Goal: Transaction & Acquisition: Purchase product/service

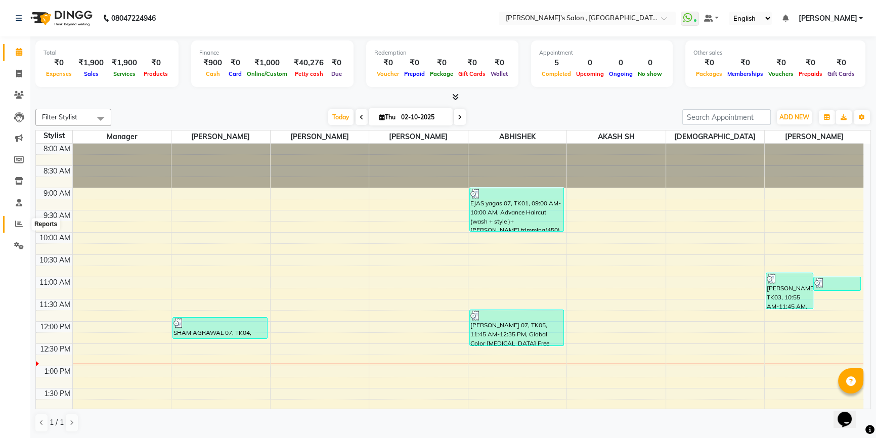
click at [17, 224] on icon at bounding box center [19, 224] width 8 height 8
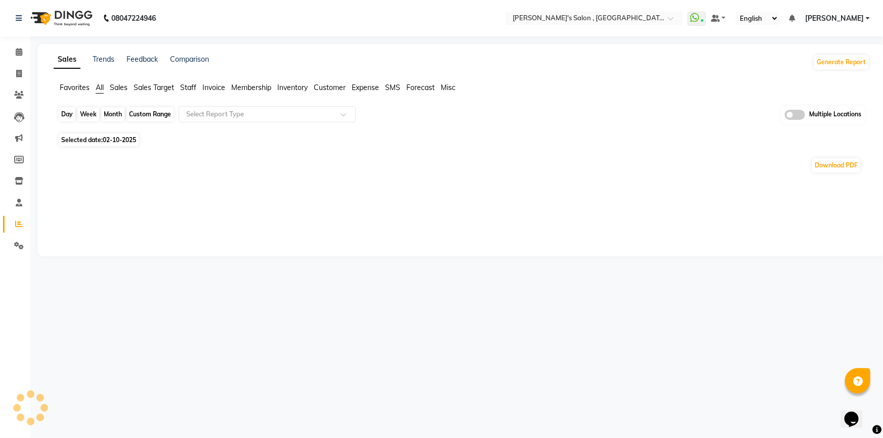
click at [73, 114] on div "Day" at bounding box center [67, 114] width 17 height 14
select select "10"
select select "2025"
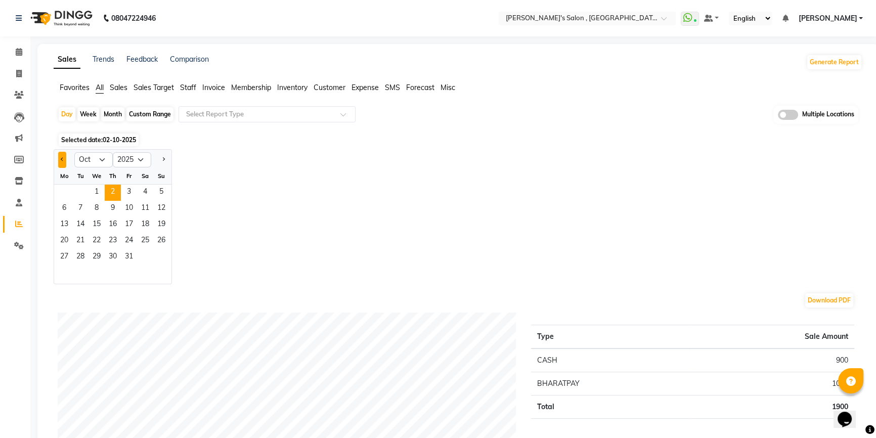
click at [65, 157] on button "Previous month" at bounding box center [62, 160] width 8 height 16
select select "9"
click at [83, 254] on span "30" at bounding box center [80, 257] width 16 height 16
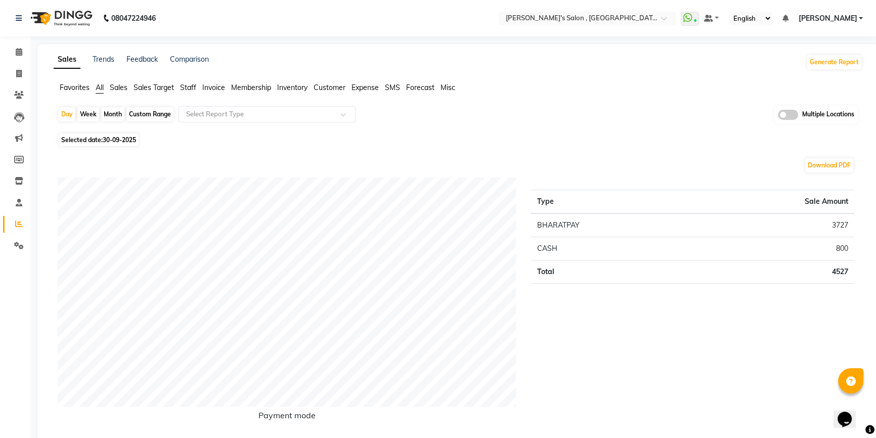
scroll to position [46, 0]
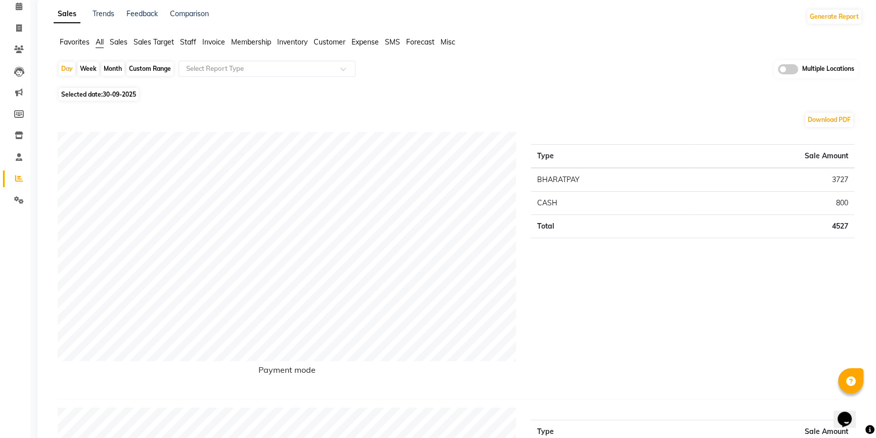
click at [112, 70] on div "Month" at bounding box center [112, 69] width 23 height 14
select select "9"
select select "2025"
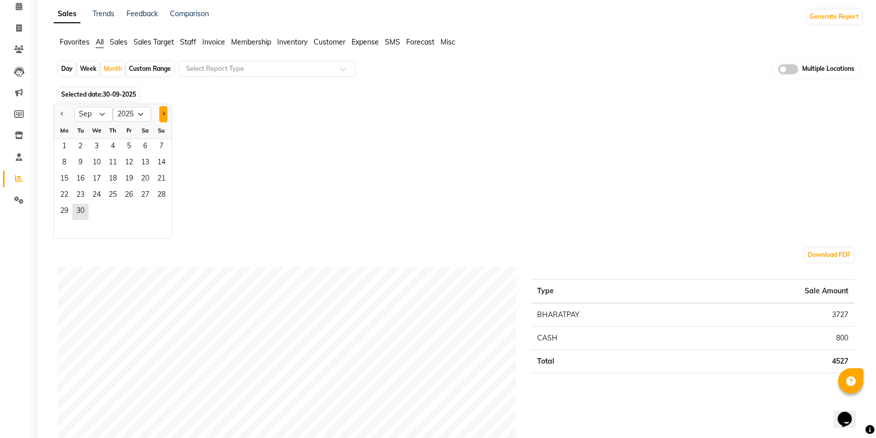
click at [165, 111] on button "Next month" at bounding box center [163, 114] width 8 height 16
select select "10"
click at [98, 146] on span "1" at bounding box center [97, 147] width 16 height 16
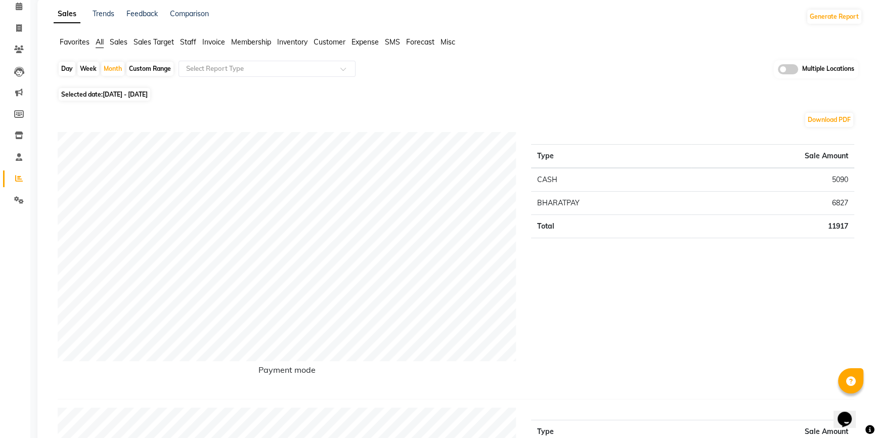
click at [557, 188] on td "CASH" at bounding box center [611, 180] width 160 height 24
click at [106, 69] on div "Month" at bounding box center [112, 69] width 23 height 14
select select "10"
select select "2025"
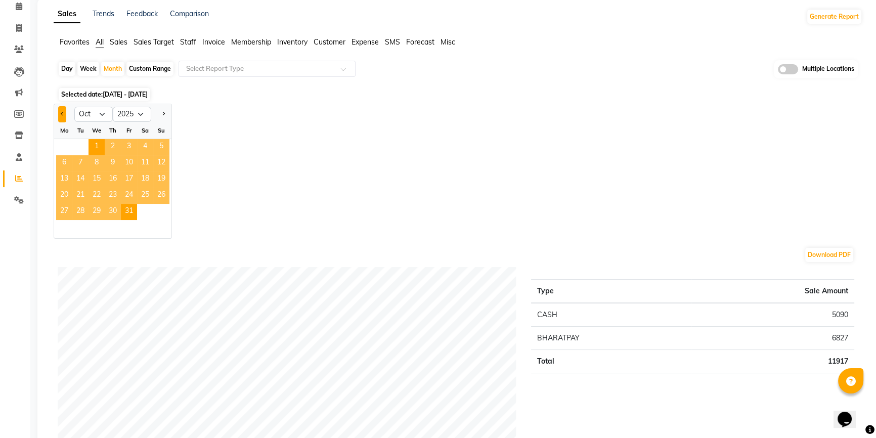
click at [65, 115] on button "Previous month" at bounding box center [62, 114] width 8 height 16
select select "9"
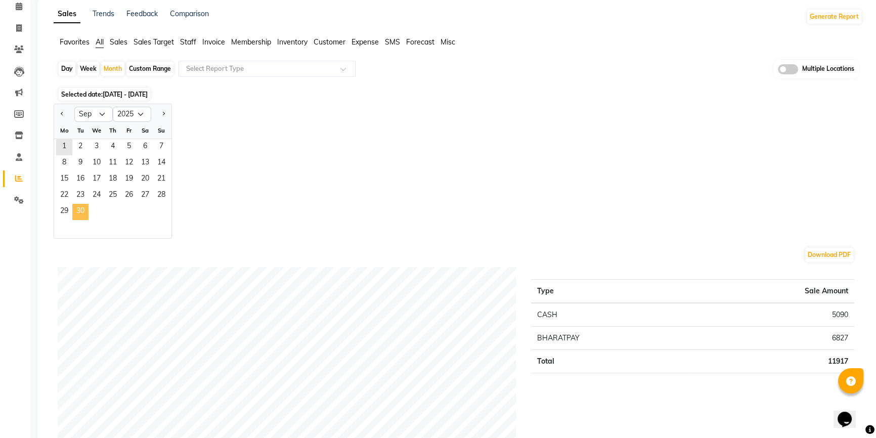
click at [86, 215] on span "30" at bounding box center [80, 212] width 16 height 16
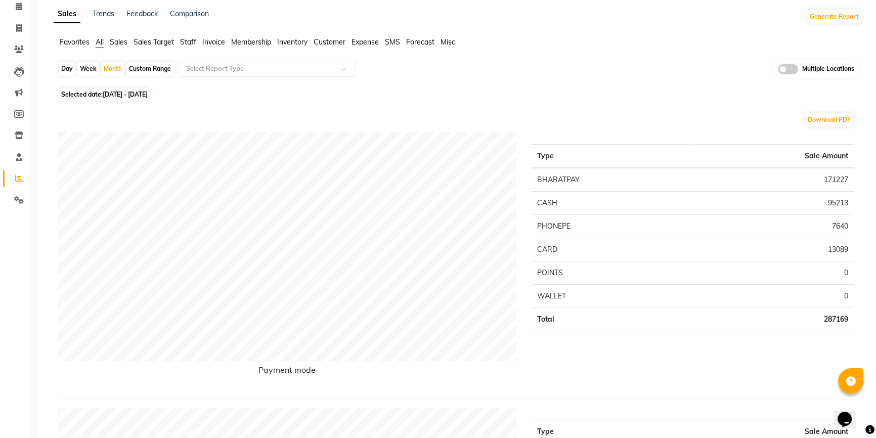
click at [66, 67] on div "Day" at bounding box center [67, 69] width 17 height 14
select select "9"
select select "2025"
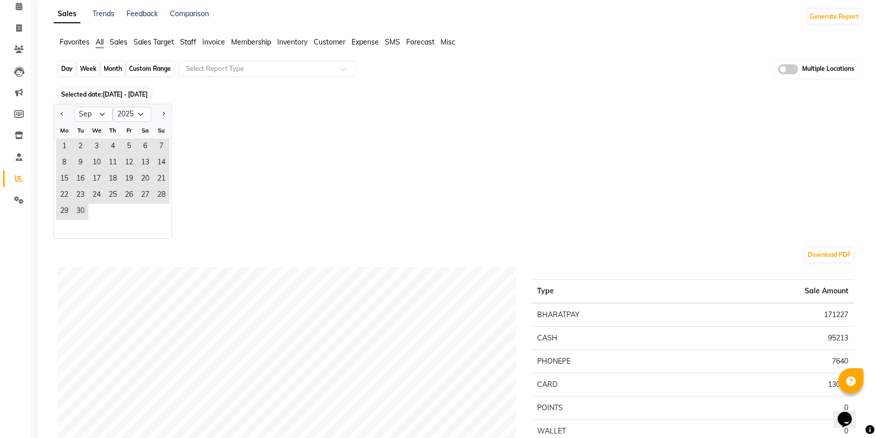
click at [73, 68] on div "Day" at bounding box center [67, 69] width 17 height 14
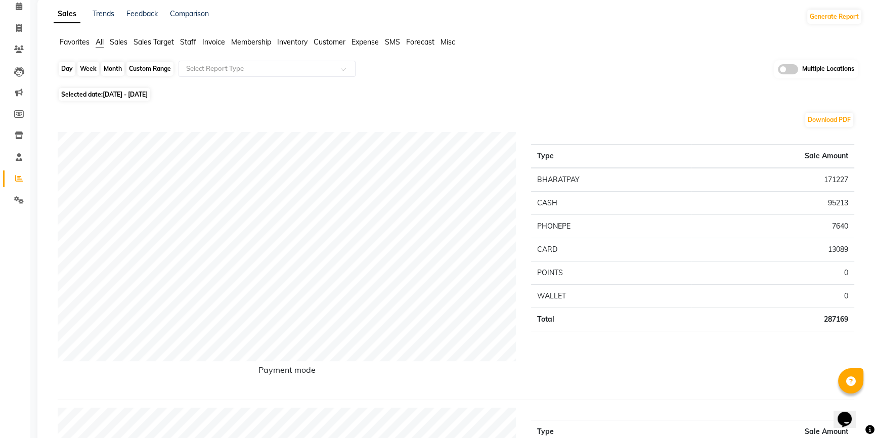
click at [69, 65] on div "Day" at bounding box center [67, 69] width 17 height 14
select select "9"
select select "2025"
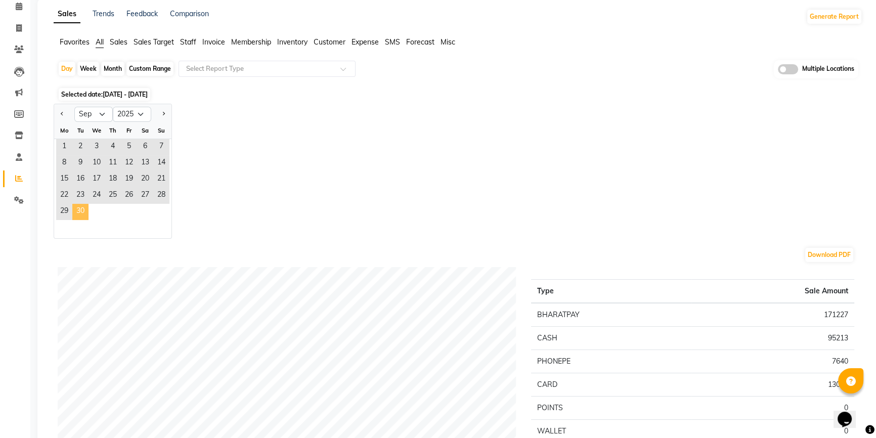
click at [83, 211] on span "30" at bounding box center [80, 212] width 16 height 16
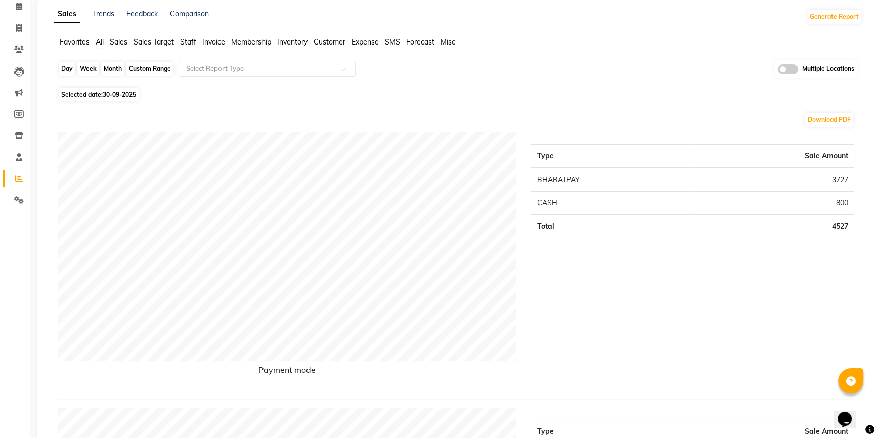
click at [68, 66] on div "Day" at bounding box center [67, 69] width 17 height 14
select select "9"
select select "2025"
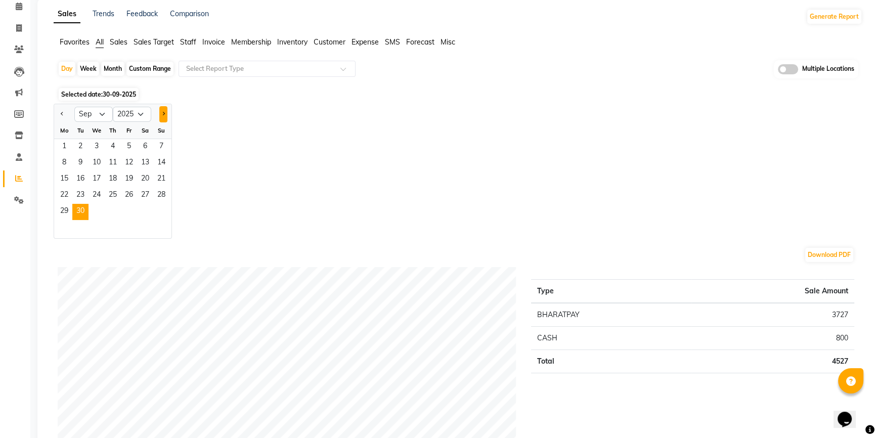
click at [163, 117] on button "Next month" at bounding box center [163, 114] width 8 height 16
select select "10"
click at [89, 142] on span "1" at bounding box center [97, 147] width 16 height 16
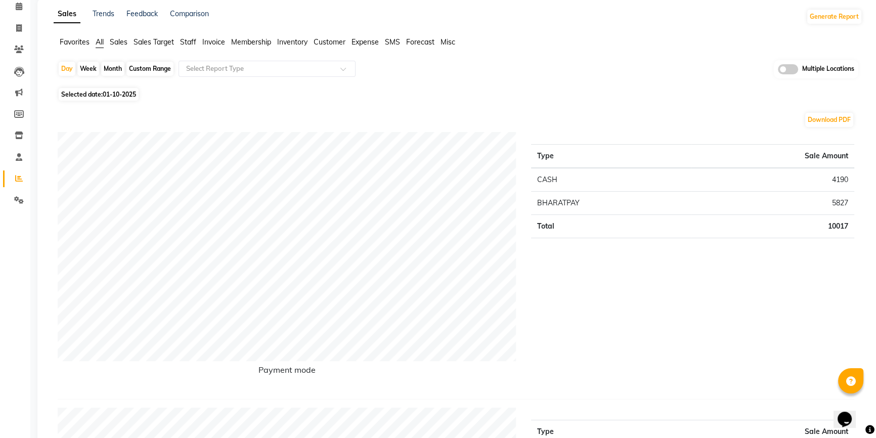
scroll to position [0, 0]
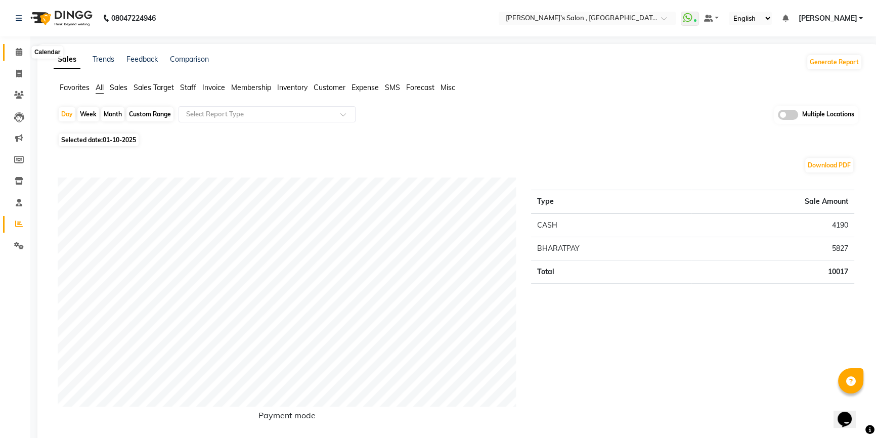
click at [19, 54] on icon at bounding box center [19, 52] width 7 height 8
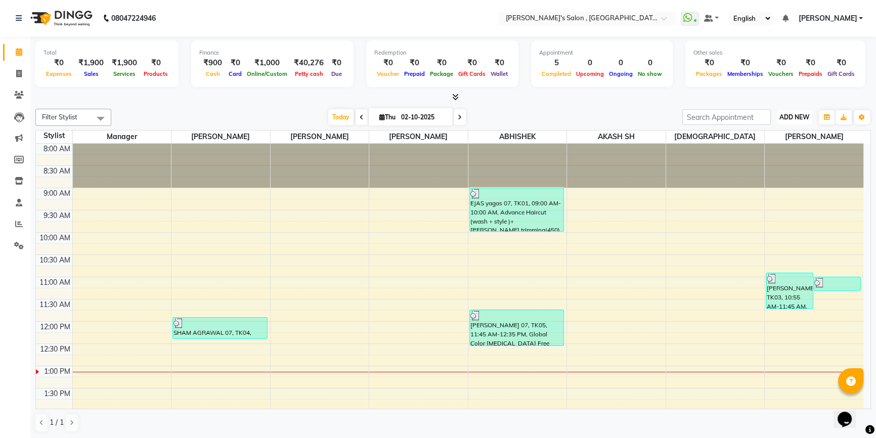
click at [801, 116] on span "ADD NEW" at bounding box center [794, 117] width 30 height 8
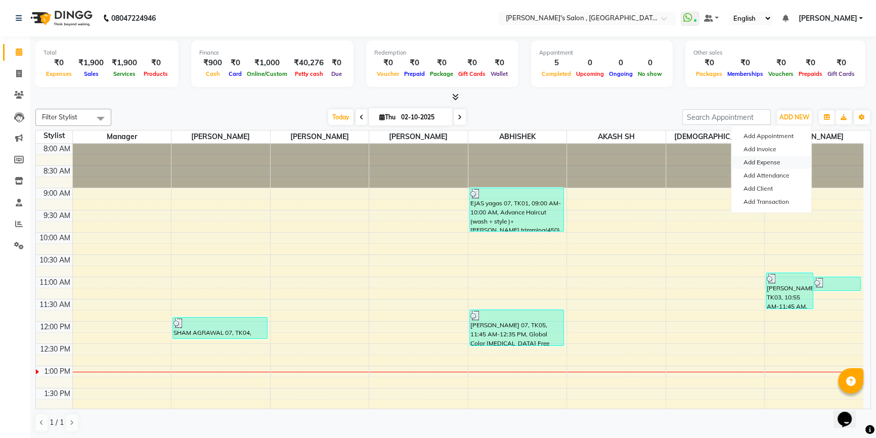
click at [784, 162] on link "Add Expense" at bounding box center [771, 162] width 80 height 13
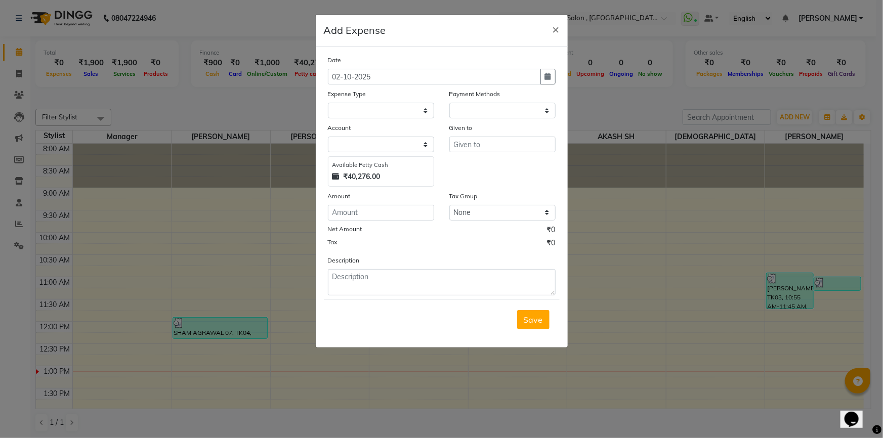
select select "1"
select select "6520"
click at [551, 81] on button "button" at bounding box center [547, 77] width 15 height 16
select select "10"
select select "2025"
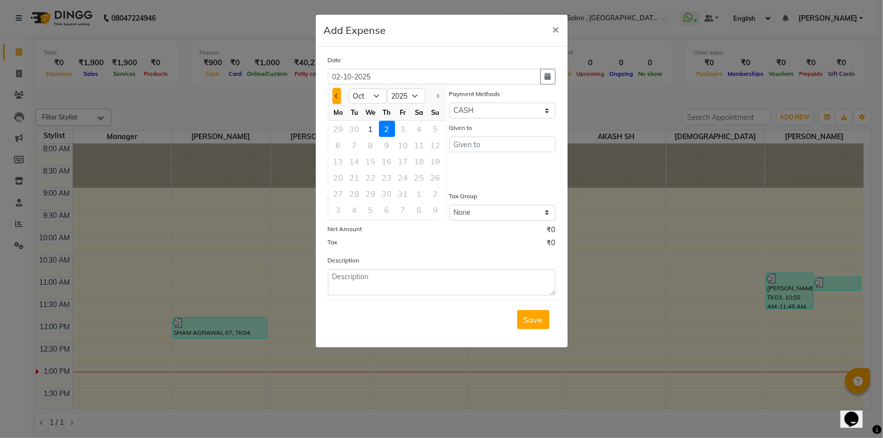
click at [338, 92] on button "Previous month" at bounding box center [336, 96] width 9 height 16
select select "9"
click at [360, 194] on div "30" at bounding box center [354, 194] width 16 height 16
type input "30-09-2025"
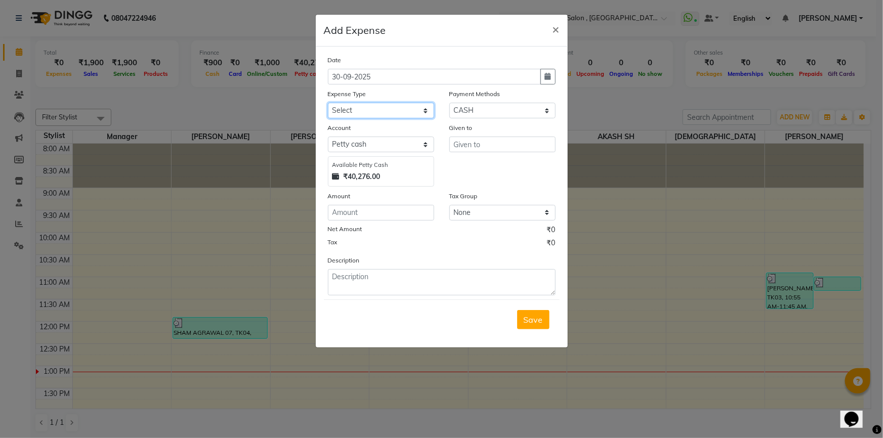
click at [389, 116] on select "Select Advance Salary BANK TRANFAR Cash transfer to hub Client Snacks DISTRIBUT…" at bounding box center [381, 111] width 106 height 16
select select "11136"
click at [328, 103] on select "Select Advance Salary BANK TRANFAR Cash transfer to hub Client Snacks DISTRIBUT…" at bounding box center [381, 111] width 106 height 16
click at [557, 36] on button "×" at bounding box center [555, 29] width 23 height 28
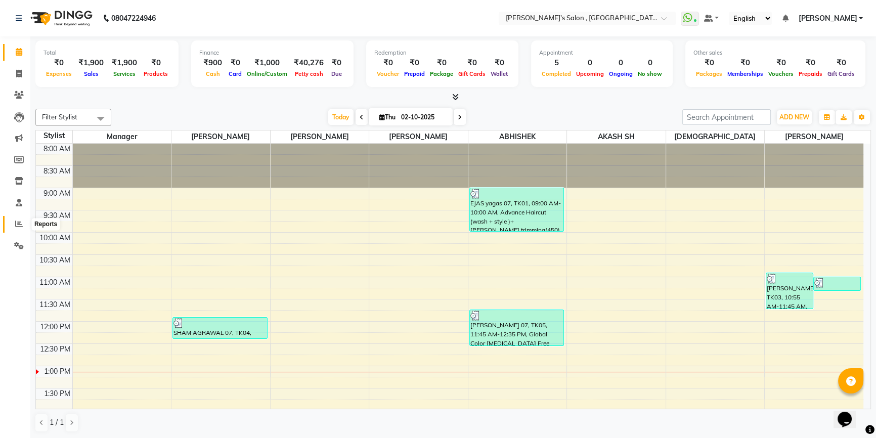
click at [23, 224] on span at bounding box center [19, 225] width 18 height 12
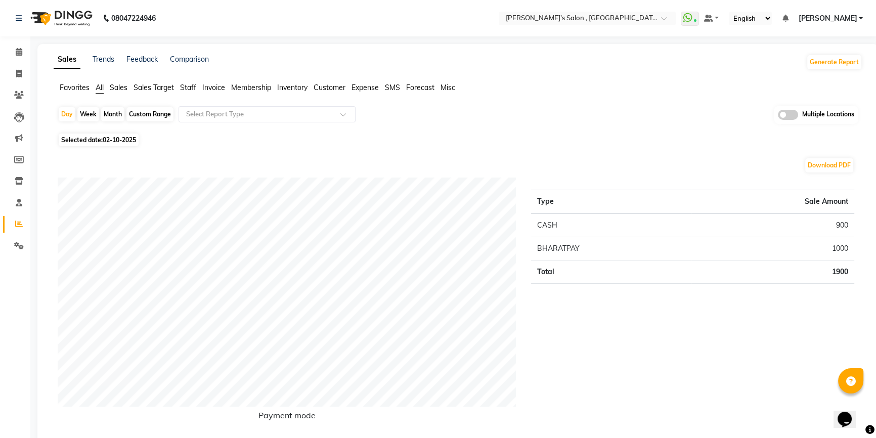
click at [375, 92] on span "Expense" at bounding box center [365, 87] width 27 height 9
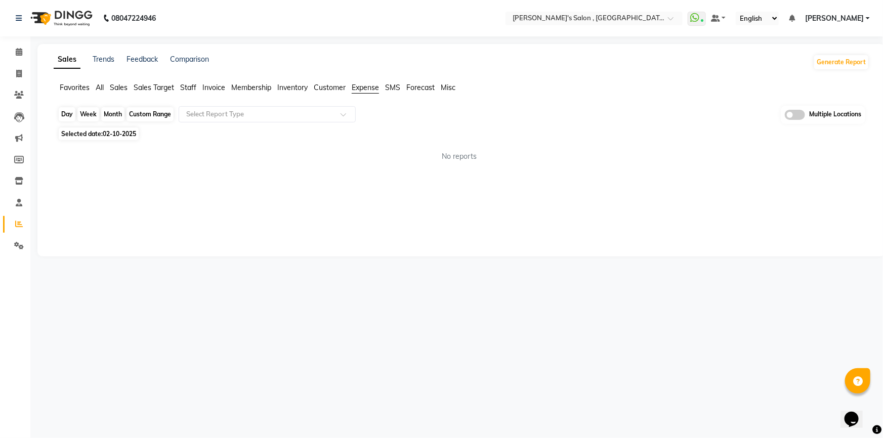
click at [67, 114] on div "Day" at bounding box center [67, 114] width 17 height 14
select select "10"
select select "2025"
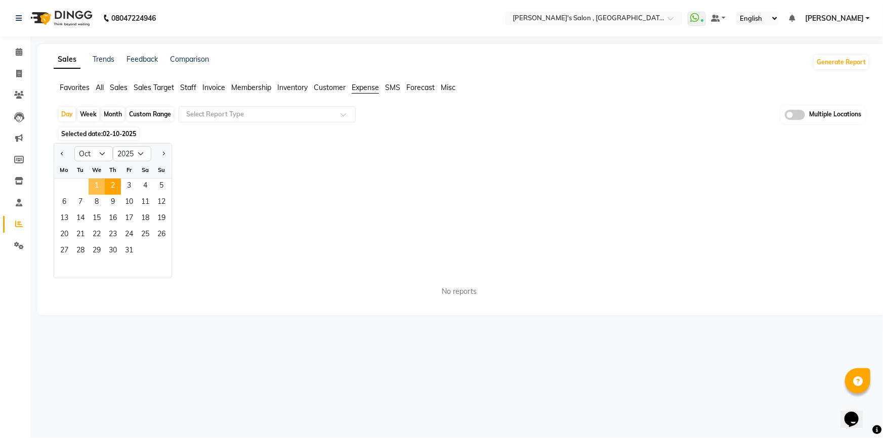
click at [99, 189] on span "1" at bounding box center [97, 187] width 16 height 16
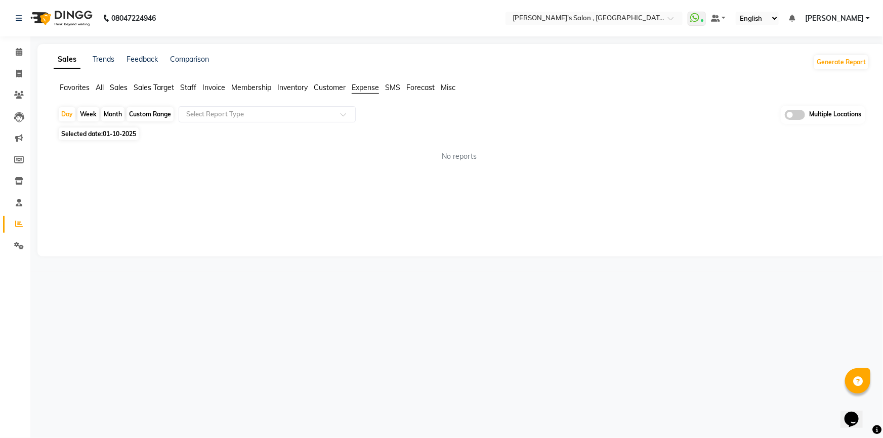
click at [66, 106] on div "Day Week Month Custom Range Select Report Type Multiple Locations" at bounding box center [461, 115] width 807 height 19
click at [67, 111] on div "Day" at bounding box center [67, 114] width 17 height 14
select select "10"
select select "2025"
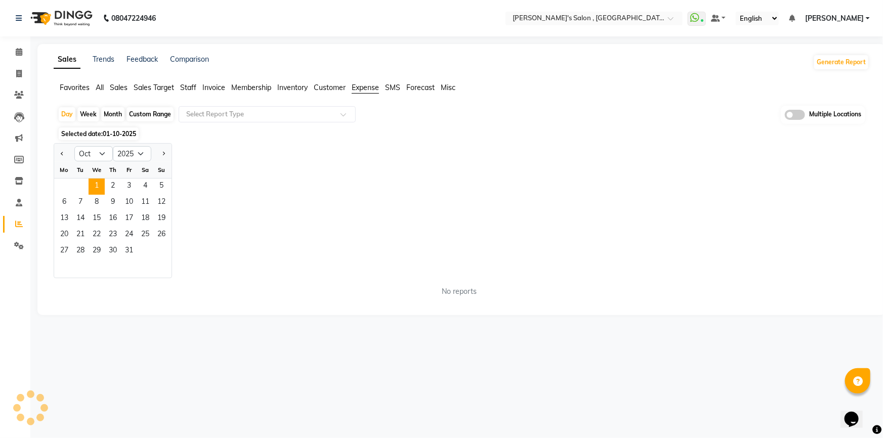
click at [66, 152] on div at bounding box center [64, 154] width 20 height 16
click at [63, 151] on button "Previous month" at bounding box center [62, 154] width 8 height 16
select select "9"
click at [83, 247] on span "30" at bounding box center [80, 251] width 16 height 16
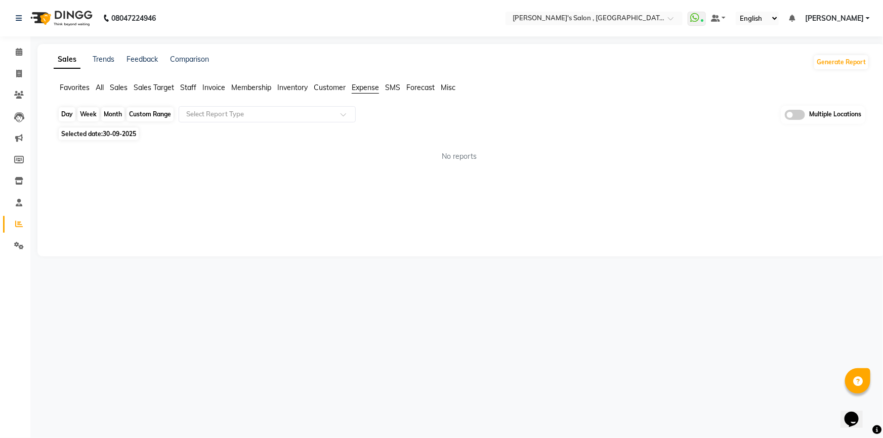
click at [65, 111] on div "Day" at bounding box center [67, 114] width 17 height 14
select select "9"
select select "2025"
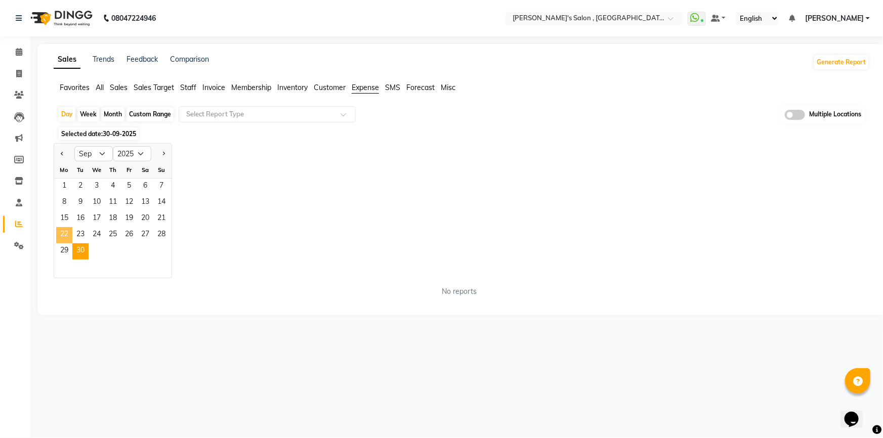
click at [65, 242] on span "22" at bounding box center [64, 235] width 16 height 16
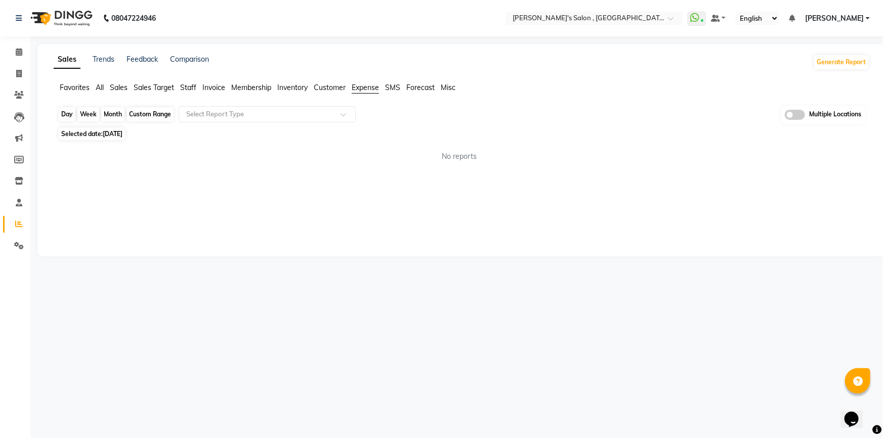
click at [69, 120] on div "Day" at bounding box center [67, 114] width 17 height 14
select select "9"
select select "2025"
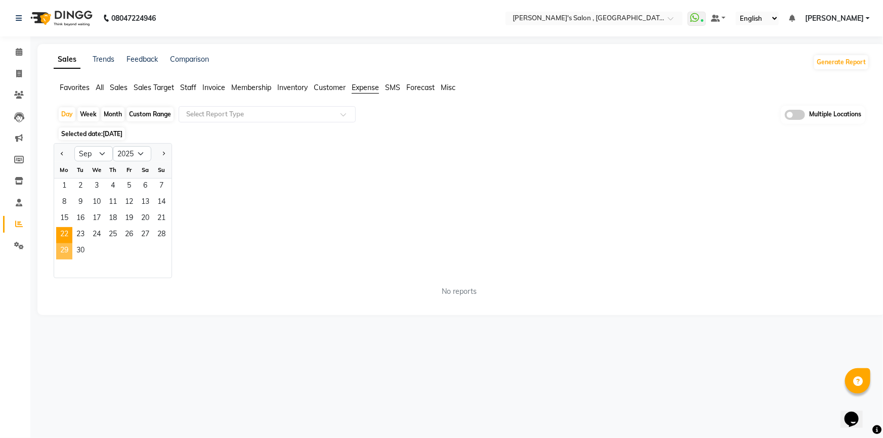
click at [64, 246] on span "29" at bounding box center [64, 251] width 16 height 16
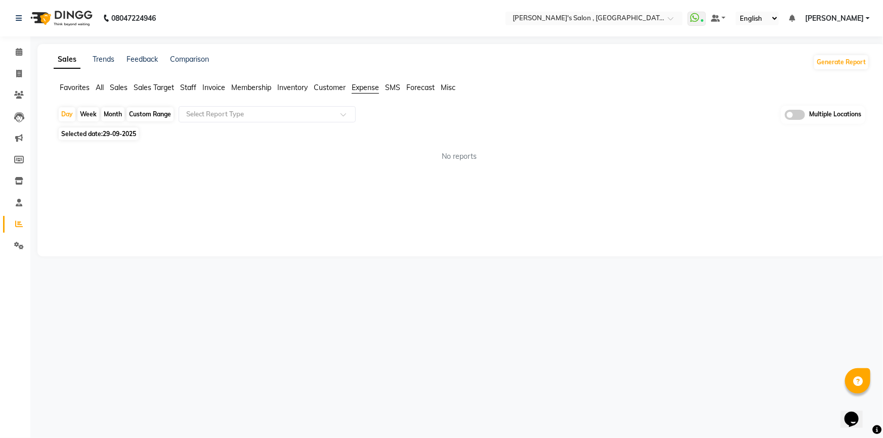
click at [364, 89] on span "Expense" at bounding box center [365, 87] width 27 height 9
click at [231, 113] on input "text" at bounding box center [257, 114] width 146 height 10
click at [228, 154] on div "Expense" at bounding box center [267, 153] width 176 height 20
select select "full_report"
select select "csv"
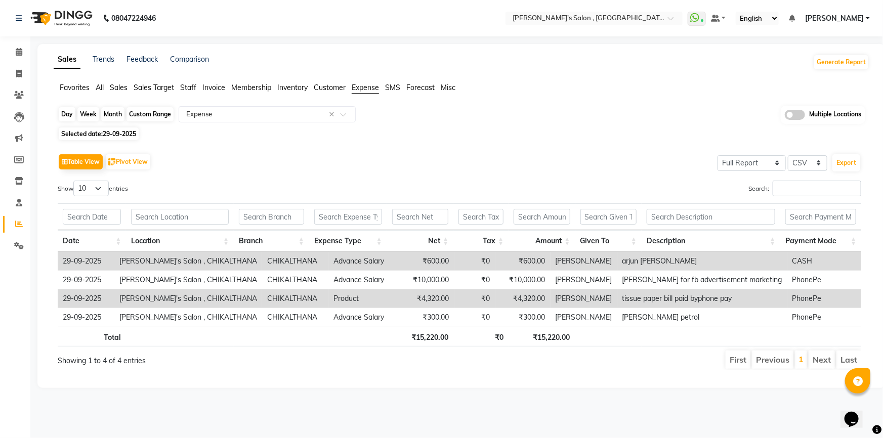
click at [73, 114] on div "Day" at bounding box center [67, 114] width 17 height 14
select select "9"
select select "2025"
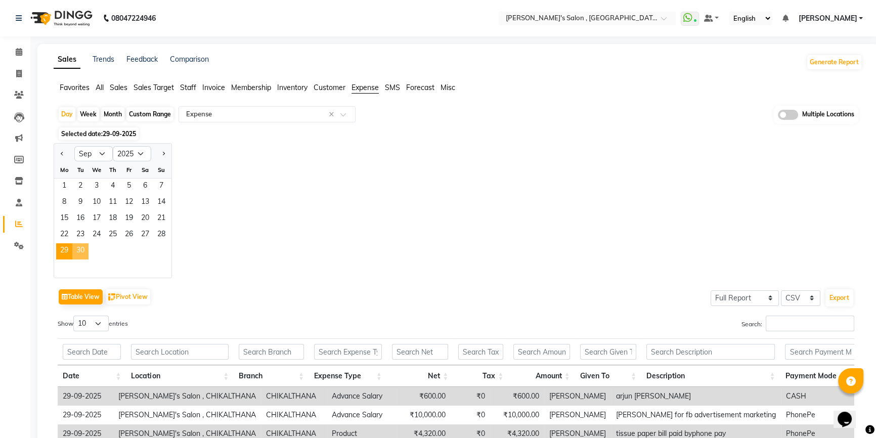
click at [81, 254] on span "30" at bounding box center [80, 251] width 16 height 16
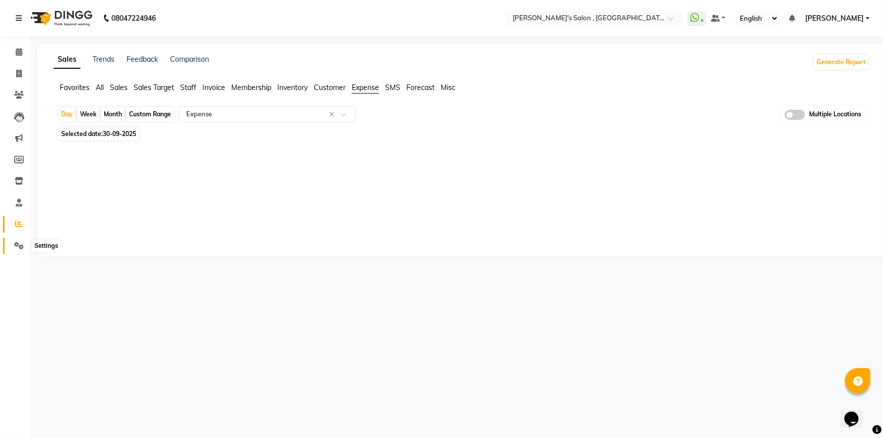
click at [19, 248] on icon at bounding box center [19, 246] width 10 height 8
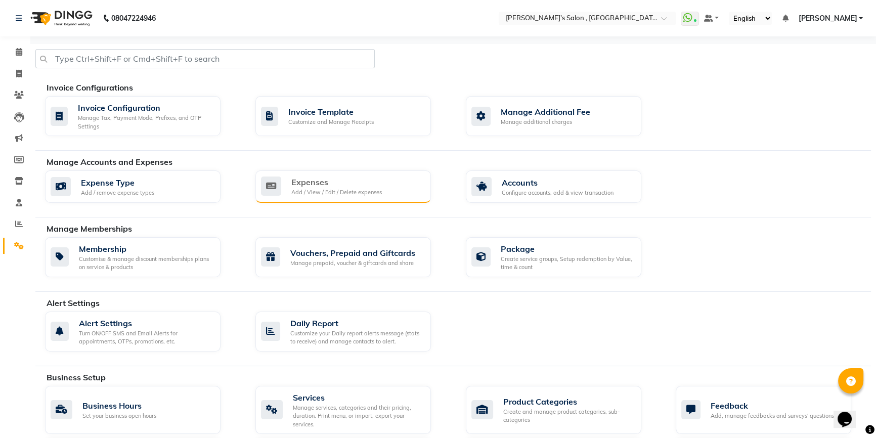
click at [398, 190] on div "Expenses Add / View / Edit / Delete expenses" at bounding box center [342, 186] width 162 height 21
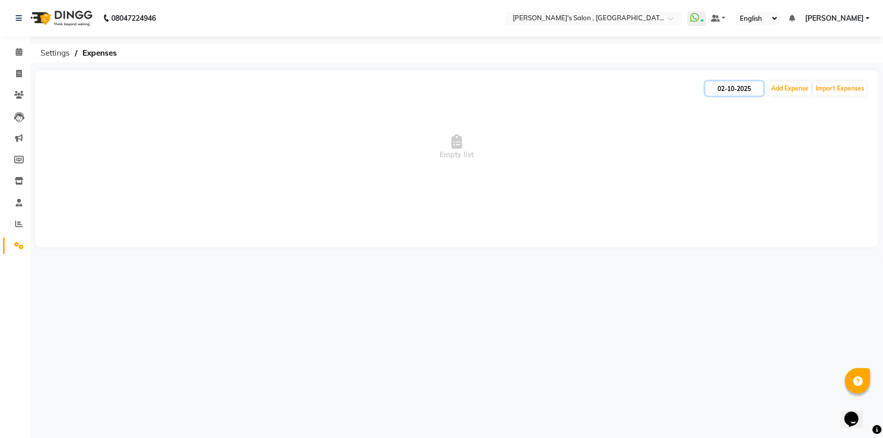
click at [748, 88] on input "02-10-2025" at bounding box center [734, 88] width 58 height 14
select select "10"
select select "2025"
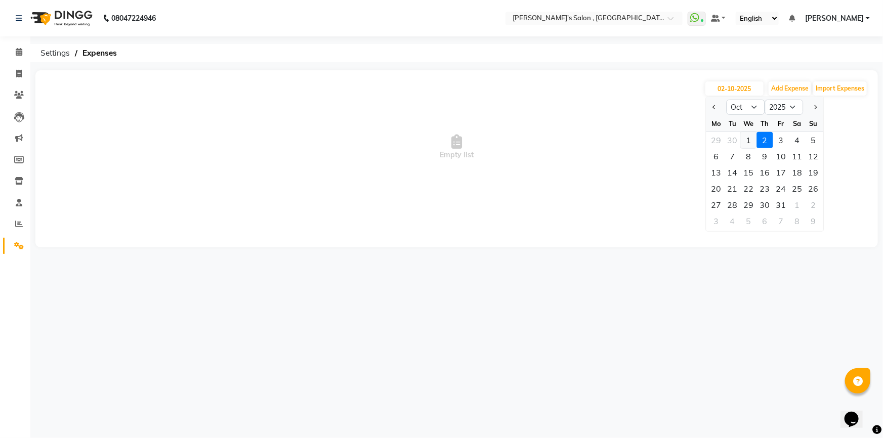
click at [744, 137] on div "1" at bounding box center [749, 140] width 16 height 16
type input "01-10-2025"
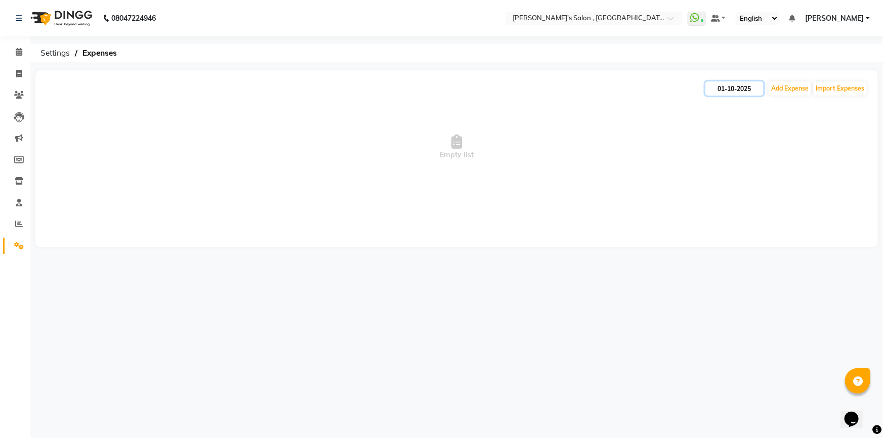
click at [720, 91] on input "01-10-2025" at bounding box center [734, 88] width 58 height 14
select select "10"
select select "2025"
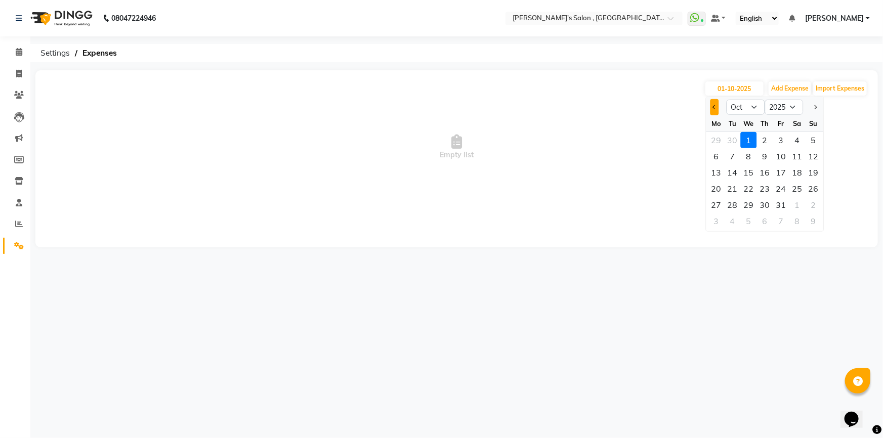
click at [714, 111] on button "Previous month" at bounding box center [714, 107] width 9 height 16
select select "9"
click at [733, 202] on div "30" at bounding box center [732, 205] width 16 height 16
type input "30-09-2025"
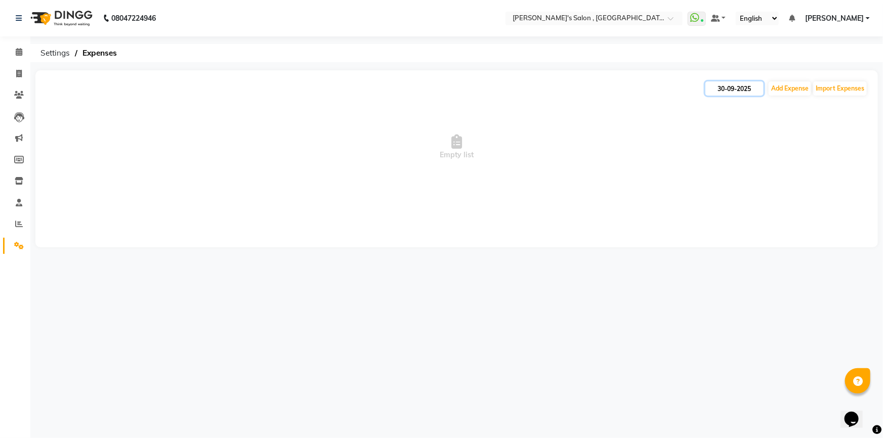
click at [725, 92] on input "30-09-2025" at bounding box center [734, 88] width 58 height 14
select select "9"
select select "2025"
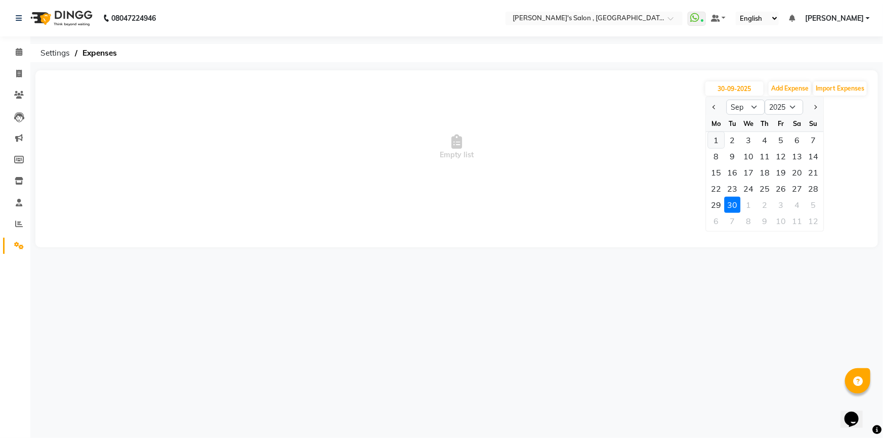
click at [718, 142] on div "1" at bounding box center [716, 140] width 16 height 16
type input "01-09-2025"
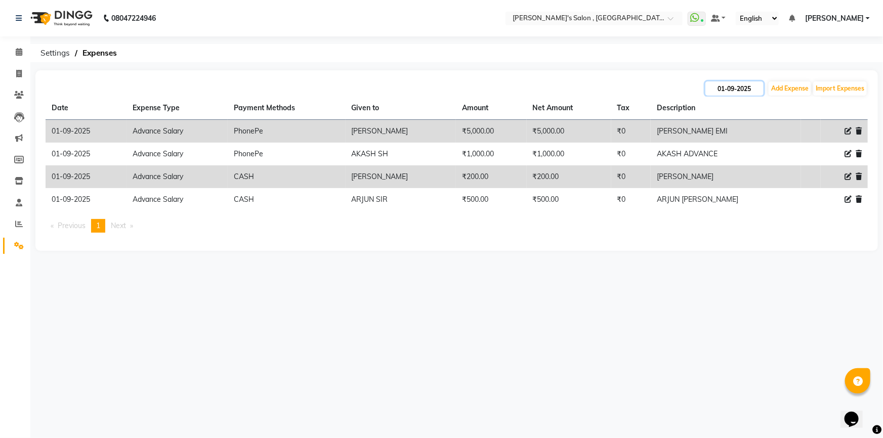
click at [735, 88] on input "01-09-2025" at bounding box center [734, 88] width 58 height 14
select select "9"
select select "2025"
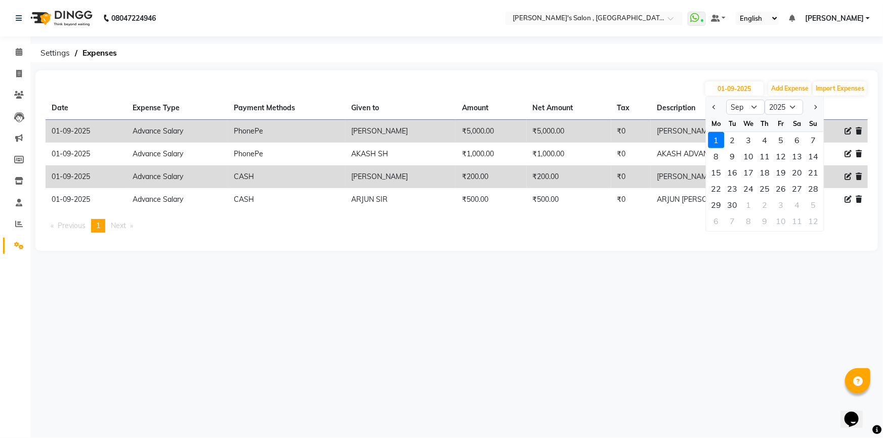
click at [632, 93] on div "[DATE] Jan Feb Mar Apr May Jun [DATE] Aug Sep Oct Nov [DATE] 2016 2017 2018 201…" at bounding box center [457, 88] width 822 height 16
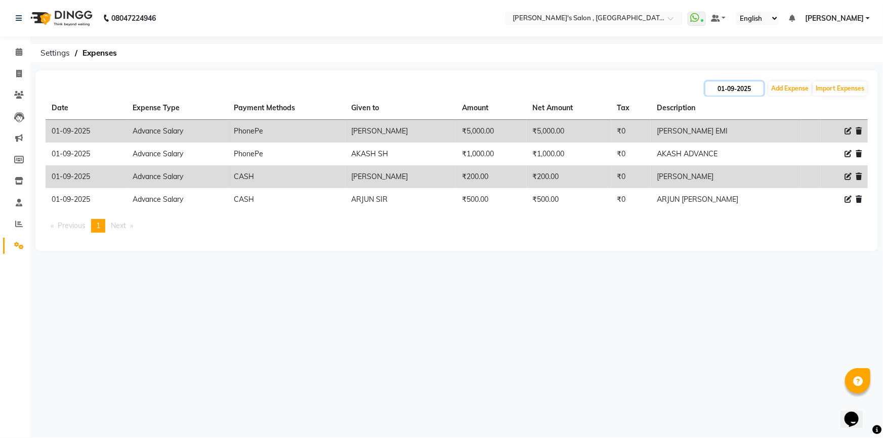
click at [732, 87] on input "01-09-2025" at bounding box center [734, 88] width 58 height 14
select select "9"
select select "2025"
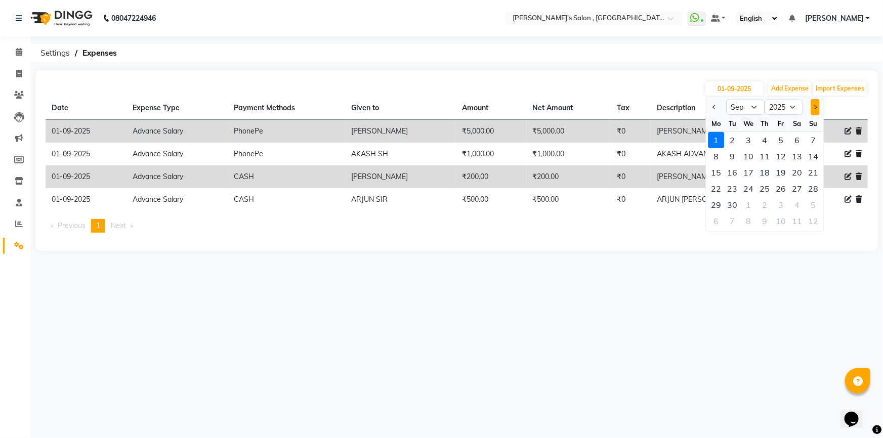
click at [815, 107] on span "Next month" at bounding box center [814, 107] width 4 height 4
select select "10"
click at [752, 136] on div "1" at bounding box center [749, 140] width 16 height 16
type input "01-10-2025"
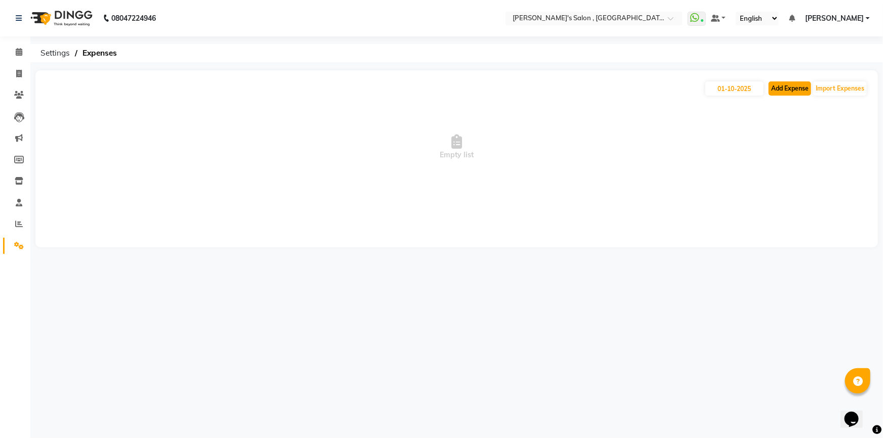
click at [783, 94] on button "Add Expense" at bounding box center [789, 88] width 42 height 14
select select "1"
select select "6520"
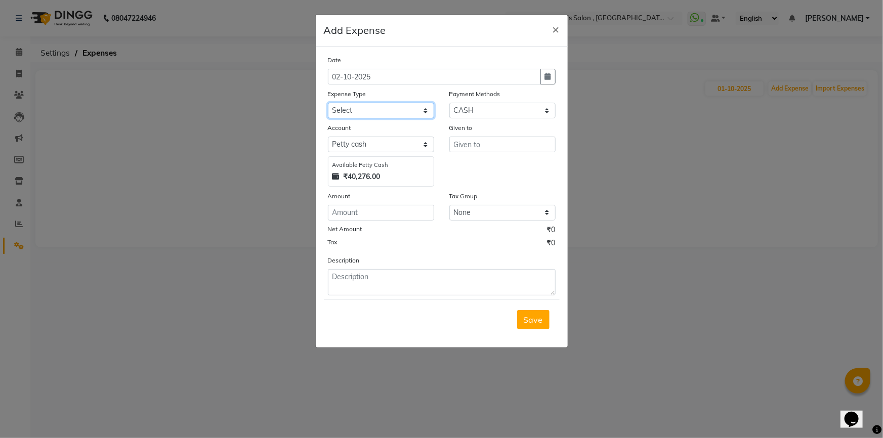
click at [405, 110] on select "Select Advance Salary BANK TRANFAR Cash transfer to hub Client Snacks DISTRIBUT…" at bounding box center [381, 111] width 106 height 16
click at [553, 81] on button "button" at bounding box center [547, 77] width 15 height 16
select select "10"
select select "2025"
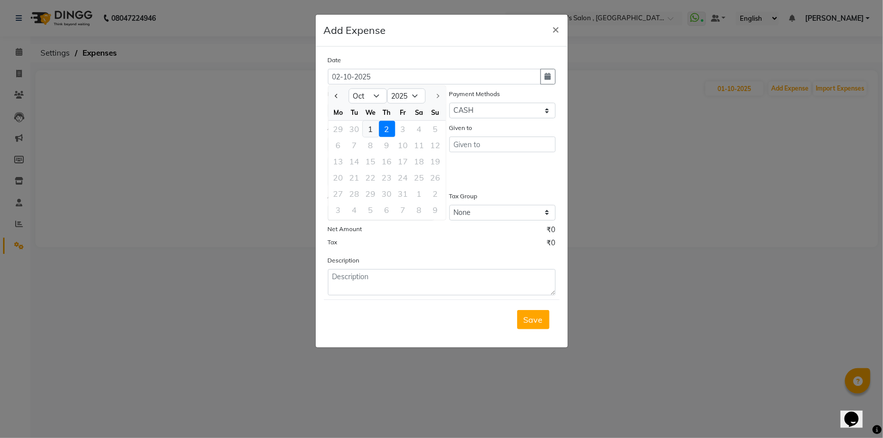
click at [370, 129] on div "1" at bounding box center [371, 129] width 16 height 16
type input "01-10-2025"
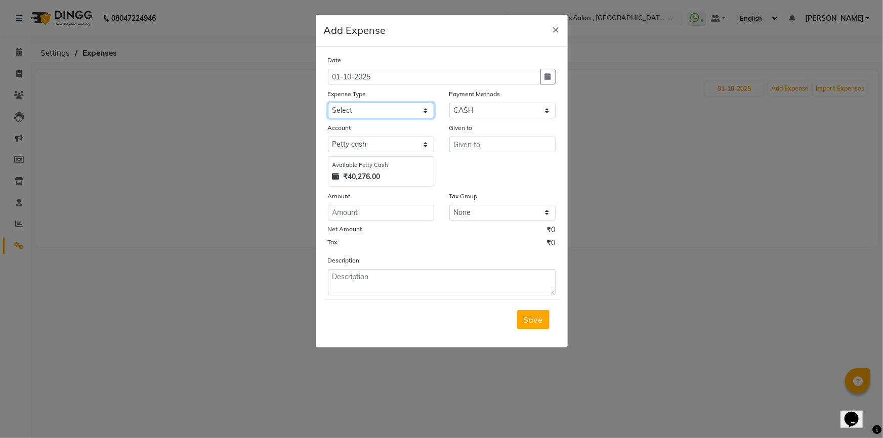
click at [370, 113] on select "Select Advance Salary BANK TRANFAR Cash transfer to hub Client Snacks DISTRIBUT…" at bounding box center [381, 111] width 106 height 16
select select "11136"
click at [328, 103] on select "Select Advance Salary BANK TRANFAR Cash transfer to hub Client Snacks DISTRIBUT…" at bounding box center [381, 111] width 106 height 16
click at [486, 144] on input "text" at bounding box center [502, 145] width 106 height 16
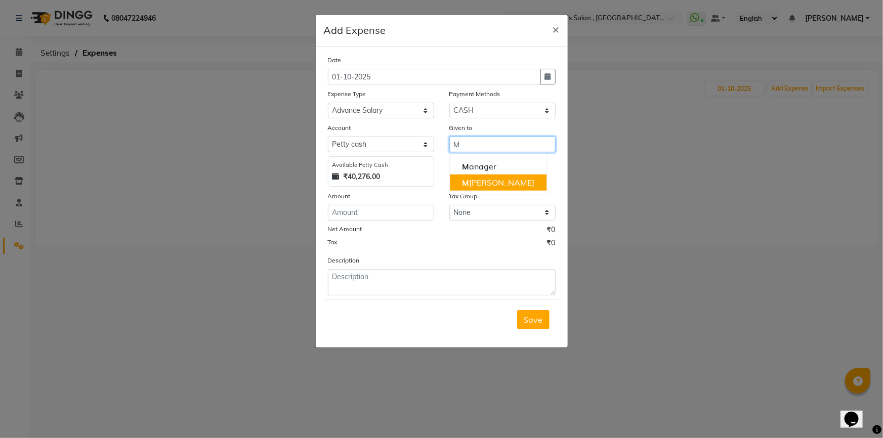
click at [484, 184] on ngb-highlight "M [PERSON_NAME]" at bounding box center [498, 183] width 72 height 10
type input "[PERSON_NAME]"
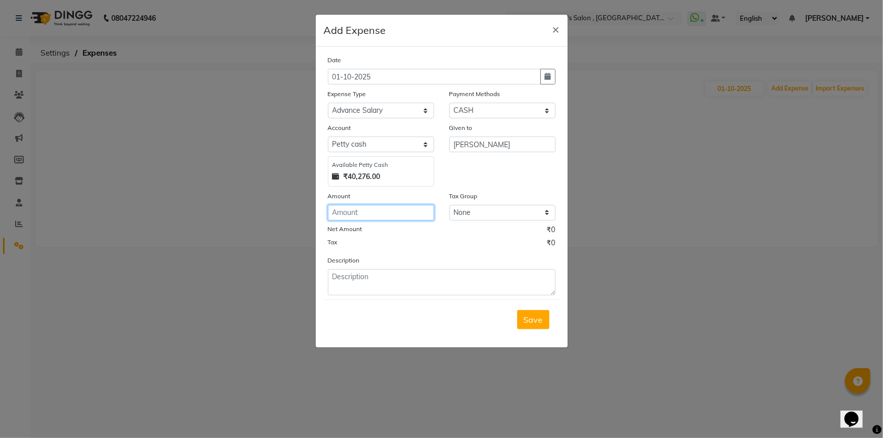
click at [367, 213] on input "number" at bounding box center [381, 213] width 106 height 16
type input "500"
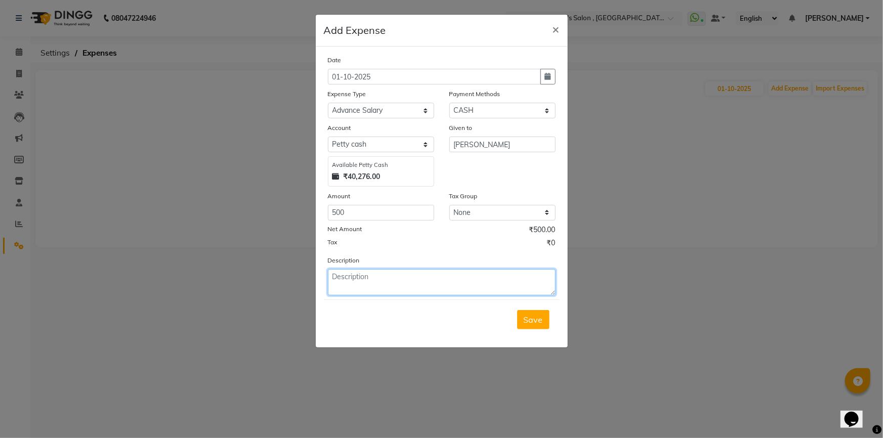
click at [461, 287] on textarea at bounding box center [442, 282] width 228 height 26
type textarea "[PERSON_NAME]"
click at [530, 322] on span "Save" at bounding box center [533, 320] width 19 height 10
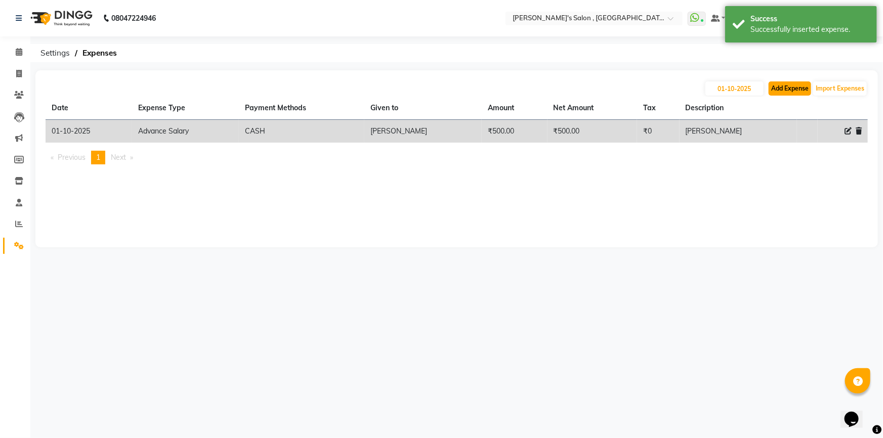
click at [789, 88] on button "Add Expense" at bounding box center [789, 88] width 42 height 14
select select "1"
select select "6520"
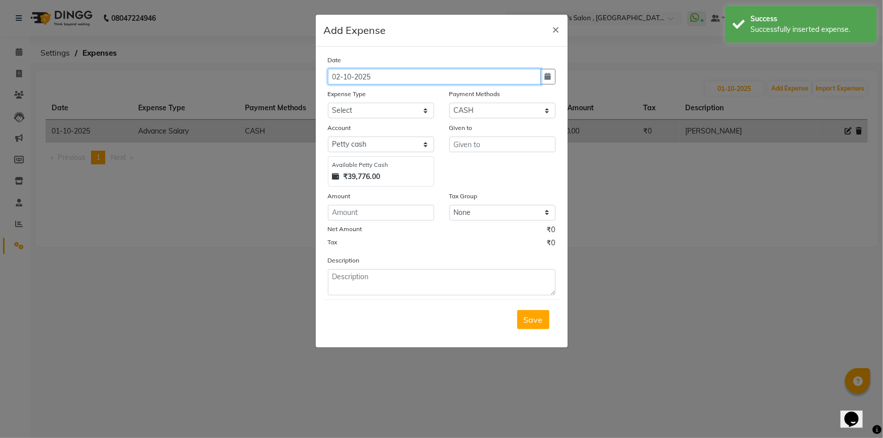
click at [515, 81] on input "02-10-2025" at bounding box center [434, 77] width 213 height 16
click at [550, 81] on button "button" at bounding box center [547, 77] width 15 height 16
select select "10"
select select "2025"
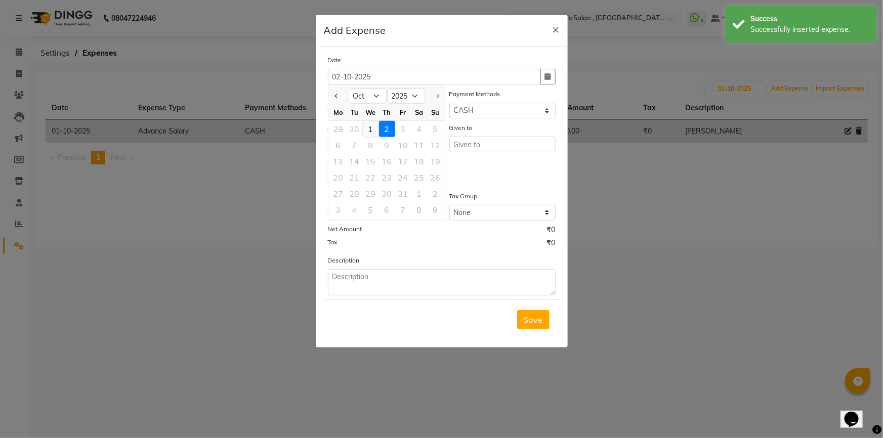
click at [372, 126] on div "1" at bounding box center [371, 129] width 16 height 16
type input "01-10-2025"
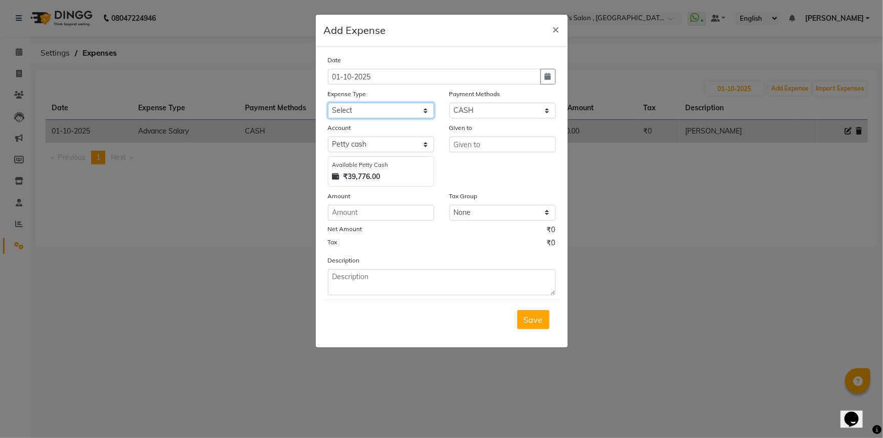
click at [397, 115] on select "Select Advance Salary BANK TRANFAR Cash transfer to hub Client Snacks DISTRIBUT…" at bounding box center [381, 111] width 106 height 16
select select "11136"
click at [328, 103] on select "Select Advance Salary BANK TRANFAR Cash transfer to hub Client Snacks DISTRIBUT…" at bounding box center [381, 111] width 106 height 16
click at [477, 117] on select "Select CARD Voucher Package CASH Points Bank Wallet Prepaid GPay PhonePe PayTM …" at bounding box center [502, 111] width 106 height 16
select select "7"
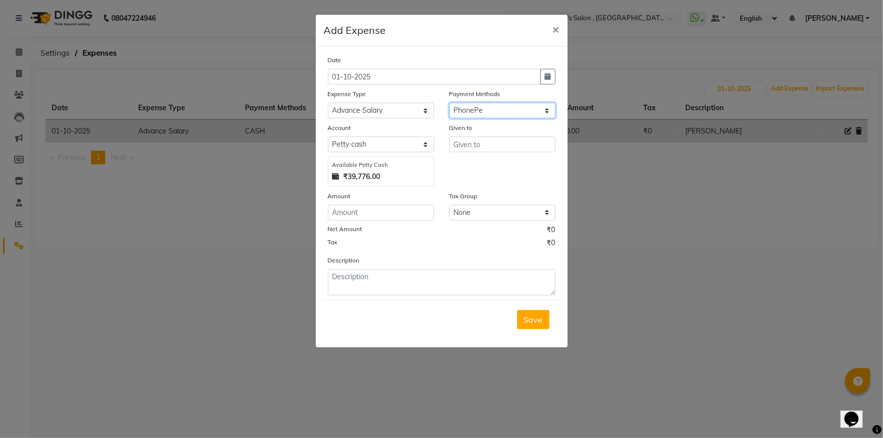
click at [449, 103] on select "Select CARD Voucher Package CASH Points Bank Wallet Prepaid GPay PhonePe PayTM …" at bounding box center [502, 111] width 106 height 16
select select "6521"
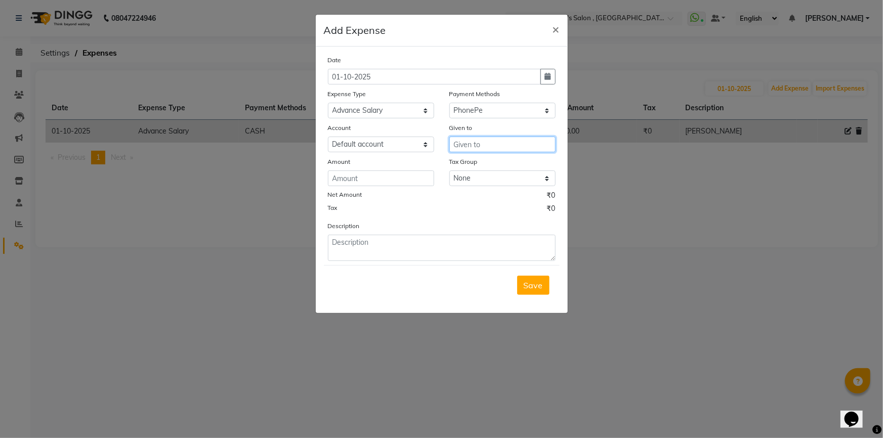
click at [479, 140] on input "text" at bounding box center [502, 145] width 106 height 16
click at [488, 187] on ngb-highlight "M [PERSON_NAME]" at bounding box center [498, 183] width 72 height 10
type input "[PERSON_NAME]"
click at [390, 183] on input "number" at bounding box center [381, 178] width 106 height 16
type input "4700"
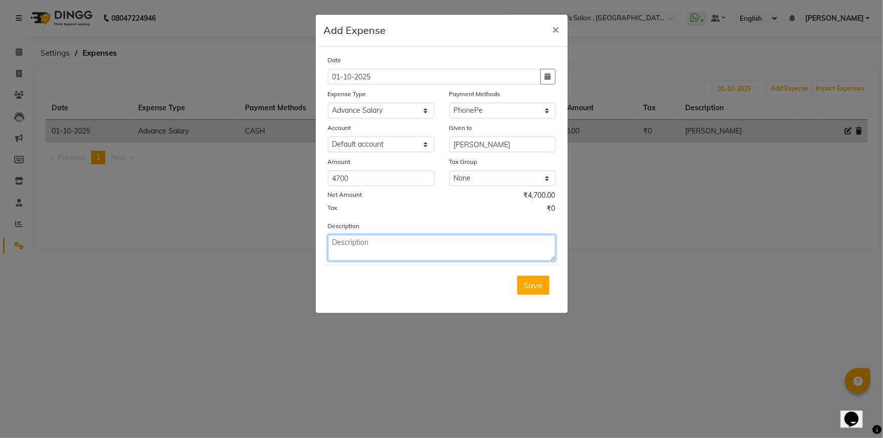
click at [385, 252] on textarea at bounding box center [442, 248] width 228 height 26
type textarea "[PERSON_NAME] EMI"
click at [542, 289] on span "Save" at bounding box center [533, 285] width 19 height 10
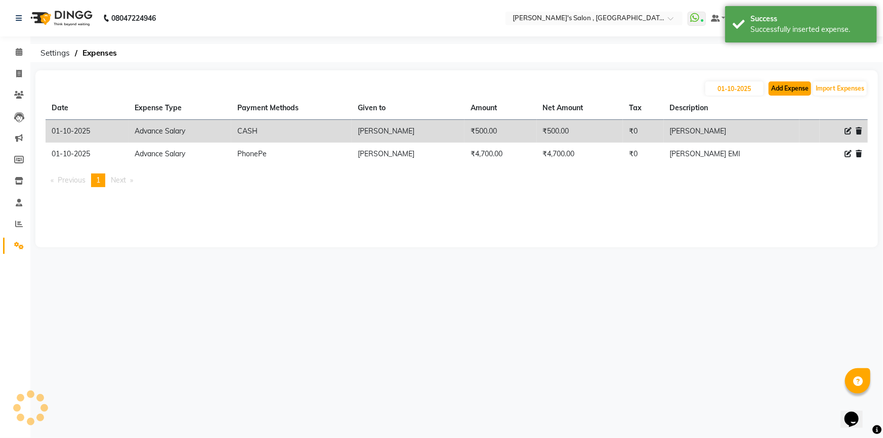
click at [780, 86] on button "Add Expense" at bounding box center [789, 88] width 42 height 14
select select "1"
select select "6520"
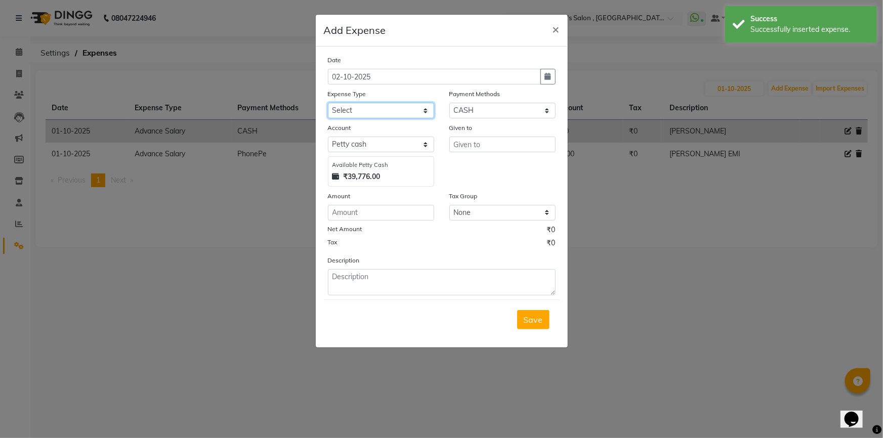
click at [383, 116] on select "Select Advance Salary BANK TRANFAR Cash transfer to hub Client Snacks DISTRIBUT…" at bounding box center [381, 111] width 106 height 16
select select "11137"
click at [328, 103] on select "Select Advance Salary BANK TRANFAR Cash transfer to hub Client Snacks DISTRIBUT…" at bounding box center [381, 111] width 106 height 16
click at [550, 71] on button "button" at bounding box center [547, 77] width 15 height 16
select select "10"
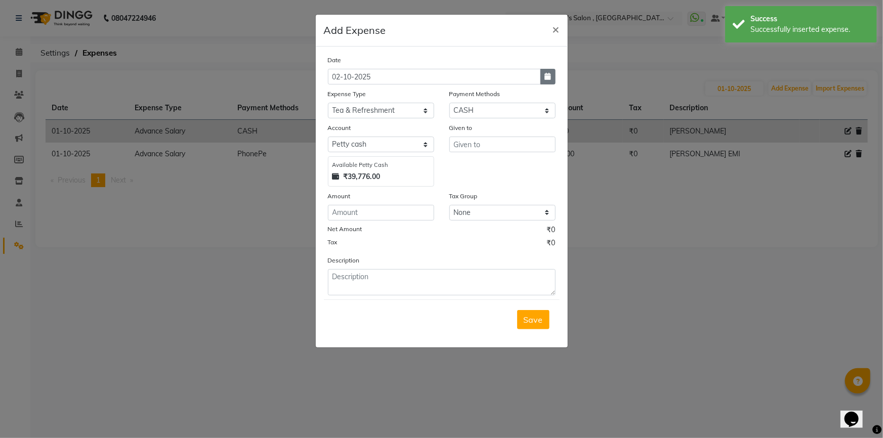
select select "2025"
click at [373, 129] on div "1" at bounding box center [371, 129] width 16 height 16
type input "01-10-2025"
click at [513, 143] on input "text" at bounding box center [502, 145] width 106 height 16
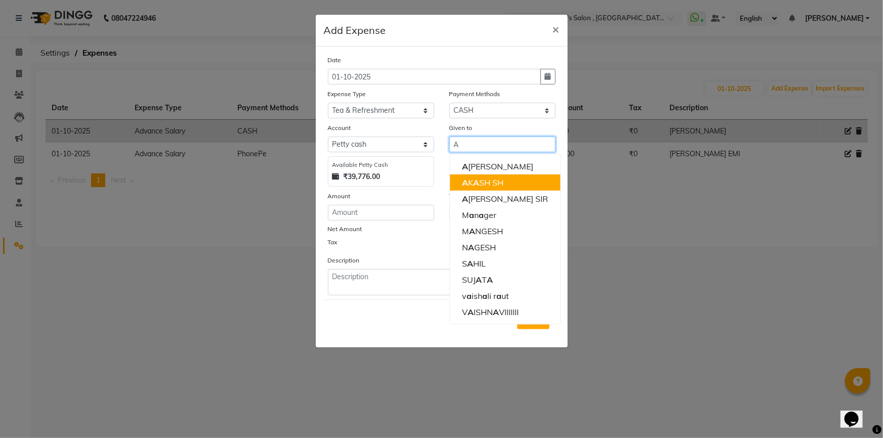
click at [495, 182] on ngb-highlight "A K A SH SH" at bounding box center [482, 183] width 41 height 10
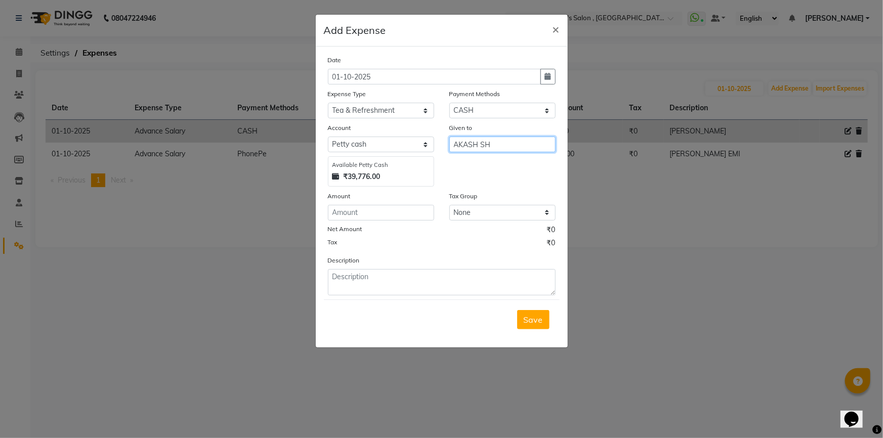
type input "AKASH SH"
click at [380, 219] on input "number" at bounding box center [381, 213] width 106 height 16
type input "40"
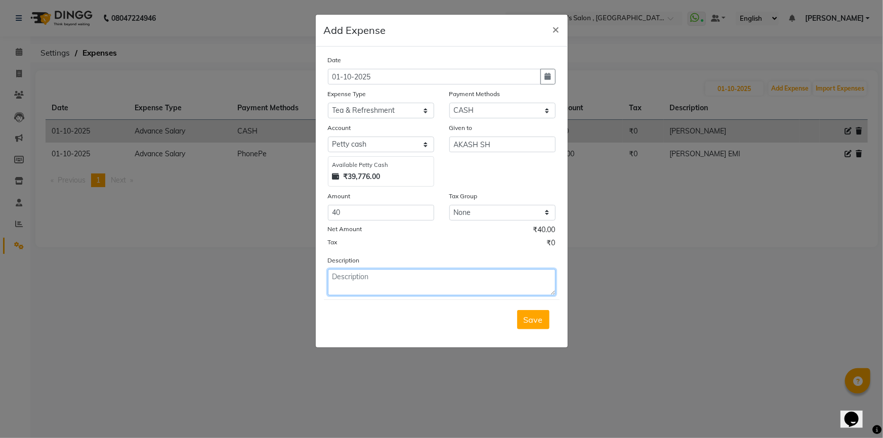
click at [347, 295] on textarea at bounding box center [442, 282] width 228 height 26
type textarea "MILK"
click at [531, 322] on span "Save" at bounding box center [533, 320] width 19 height 10
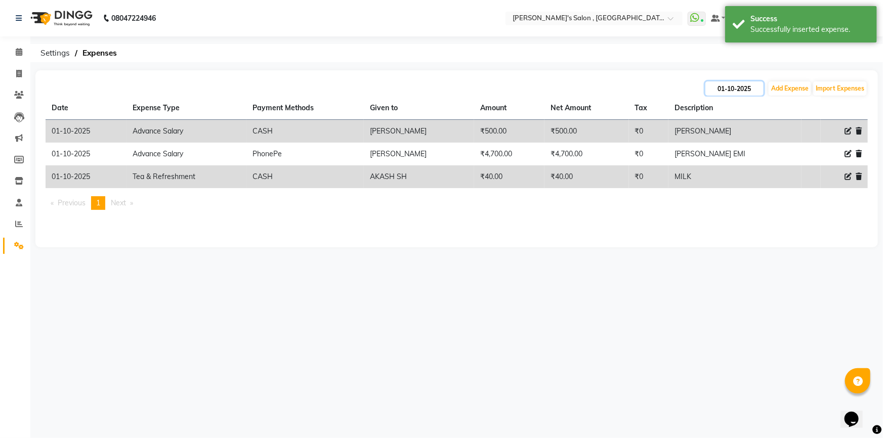
click at [748, 92] on input "01-10-2025" at bounding box center [734, 88] width 58 height 14
select select "10"
select select "2025"
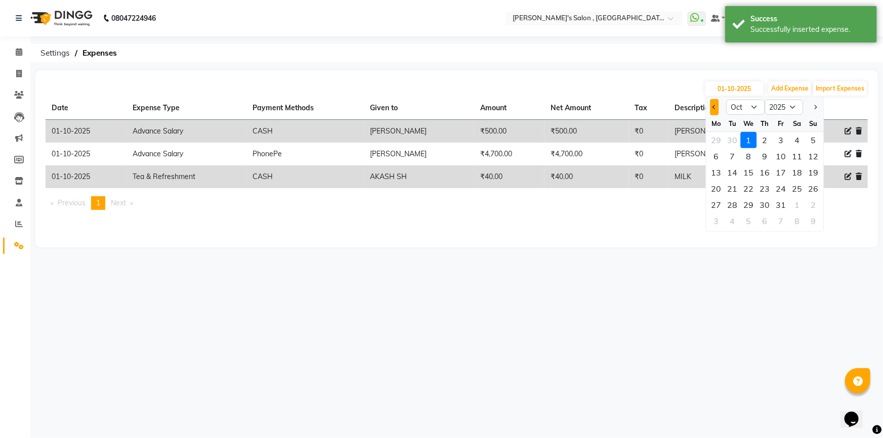
click at [713, 110] on button "Previous month" at bounding box center [714, 107] width 9 height 16
select select "9"
click at [655, 281] on div "08047224946 Select Location × Girja's Salon , Chikalthana WhatsApp Status ✕ Sta…" at bounding box center [441, 219] width 883 height 438
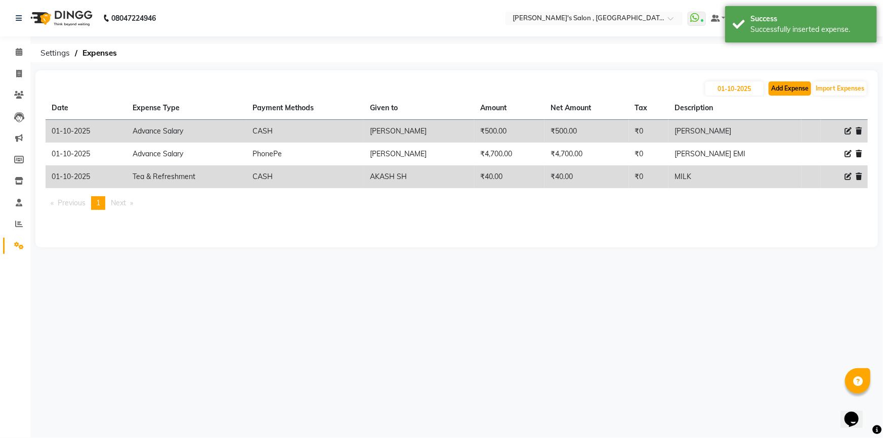
click at [781, 83] on button "Add Expense" at bounding box center [789, 88] width 42 height 14
select select "1"
select select "6520"
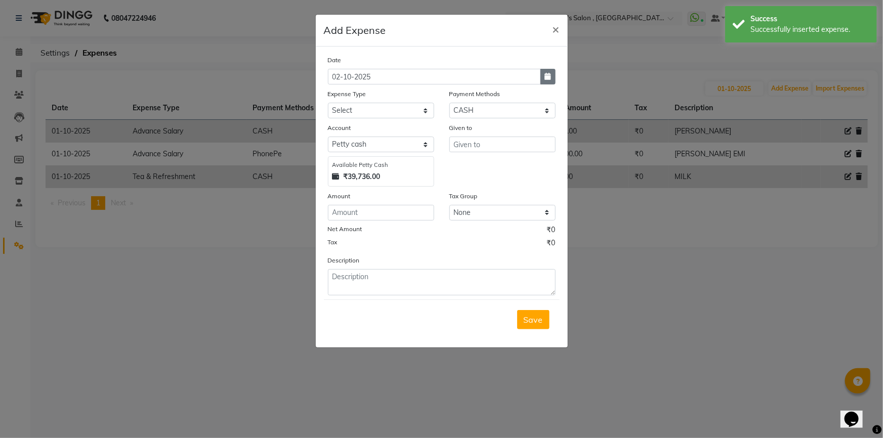
click at [553, 80] on button "button" at bounding box center [547, 77] width 15 height 16
select select "10"
select select "2025"
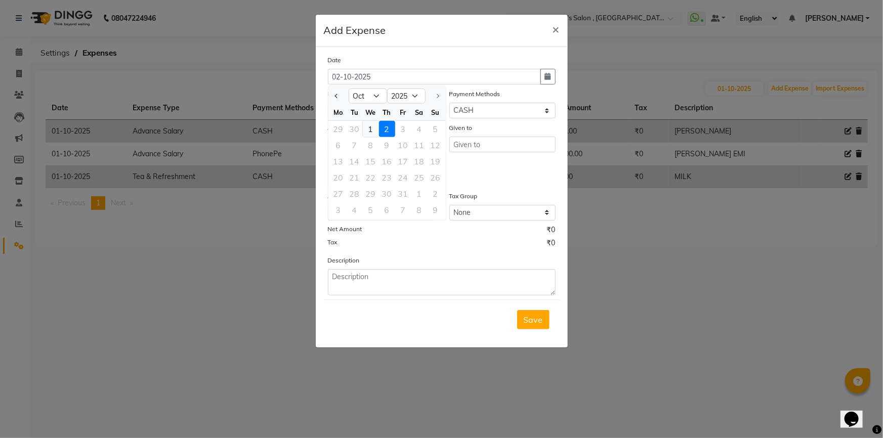
click at [374, 123] on div "1" at bounding box center [371, 129] width 16 height 16
type input "01-10-2025"
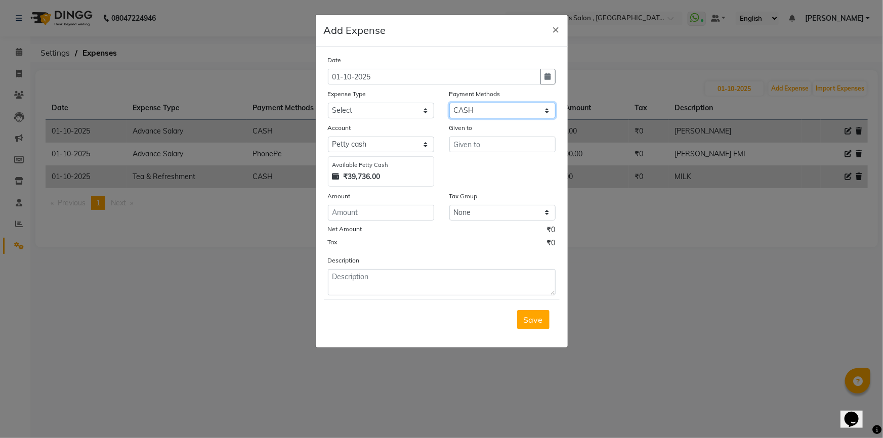
click at [468, 110] on select "Select CARD Voucher Package CASH Points Bank Wallet Prepaid GPay PhonePe PayTM …" at bounding box center [502, 111] width 106 height 16
click at [449, 103] on select "Select CARD Voucher Package CASH Points Bank Wallet Prepaid GPay PhonePe PayTM …" at bounding box center [502, 111] width 106 height 16
click at [384, 118] on select "Select Advance Salary BANK TRANFAR Cash transfer to hub Client Snacks DISTRIBUT…" at bounding box center [381, 111] width 106 height 16
select select "11136"
click at [328, 103] on select "Select Advance Salary BANK TRANFAR Cash transfer to hub Client Snacks DISTRIBUT…" at bounding box center [381, 111] width 106 height 16
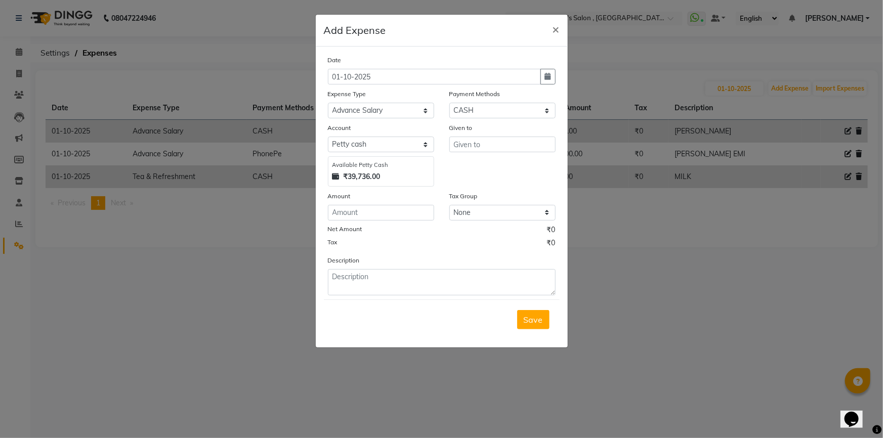
click at [477, 156] on div "Given to" at bounding box center [502, 154] width 121 height 64
click at [477, 154] on div "Given to" at bounding box center [502, 154] width 121 height 64
click at [477, 151] on input "text" at bounding box center [502, 145] width 106 height 16
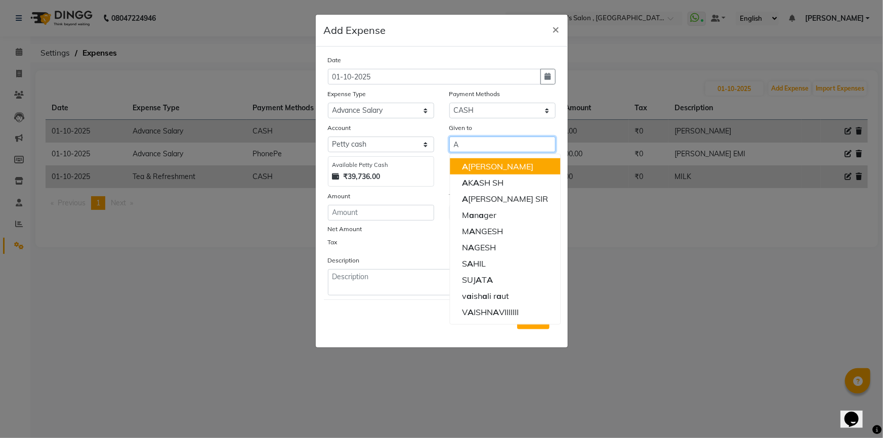
click at [478, 172] on button "A [PERSON_NAME]" at bounding box center [505, 166] width 110 height 16
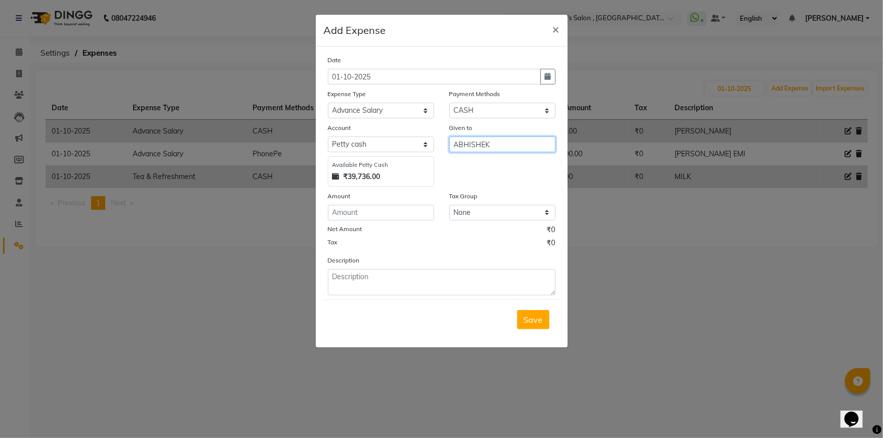
type input "ABHISHEK"
click at [385, 221] on input "number" at bounding box center [381, 213] width 106 height 16
type input "50"
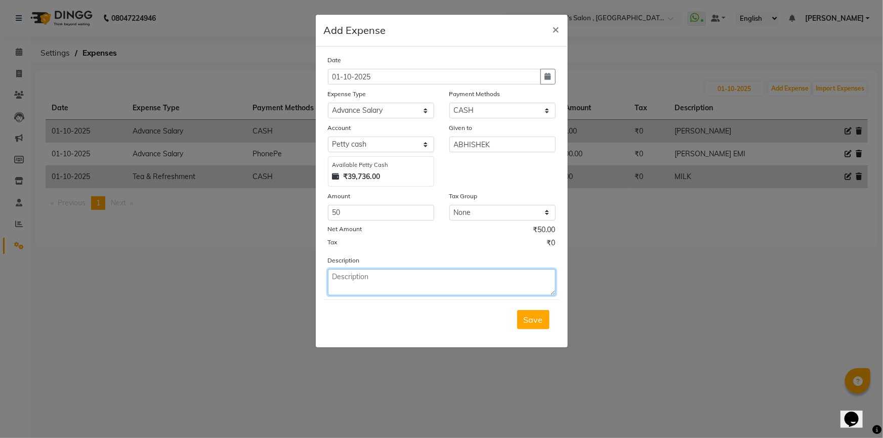
click at [373, 286] on textarea at bounding box center [442, 282] width 228 height 26
type textarea "ABHISHEK"
click at [537, 328] on button "Save" at bounding box center [533, 319] width 32 height 19
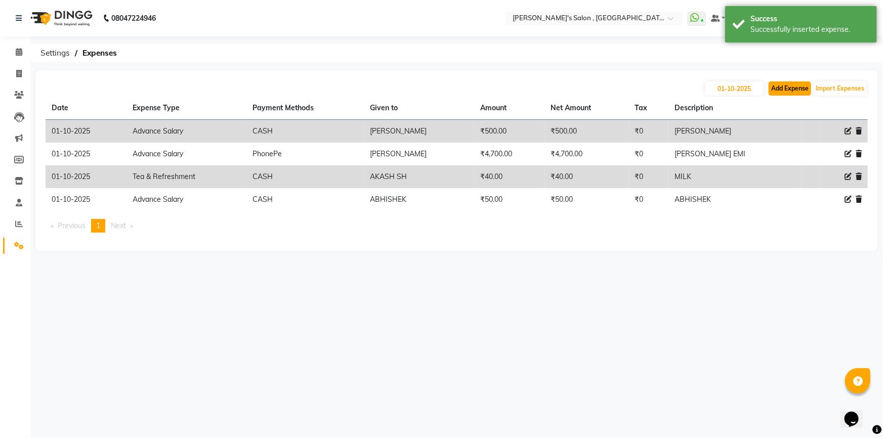
click at [775, 94] on button "Add Expense" at bounding box center [789, 88] width 42 height 14
select select "1"
select select "6520"
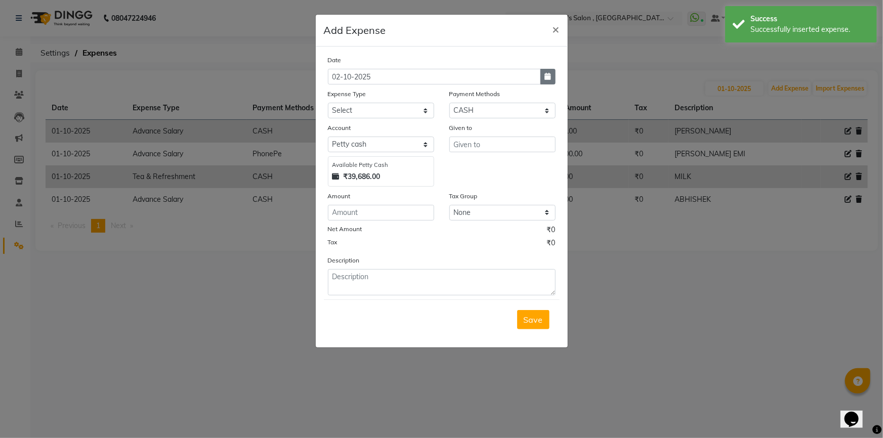
click at [545, 78] on icon "button" at bounding box center [548, 76] width 6 height 7
select select "10"
select select "2025"
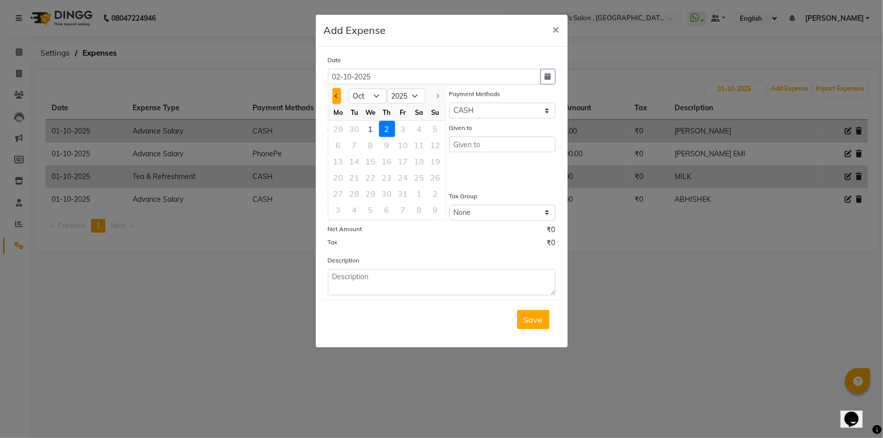
click at [339, 96] on button "Previous month" at bounding box center [336, 96] width 9 height 16
select select "9"
click at [349, 192] on div "30" at bounding box center [354, 194] width 16 height 16
type input "30-09-2025"
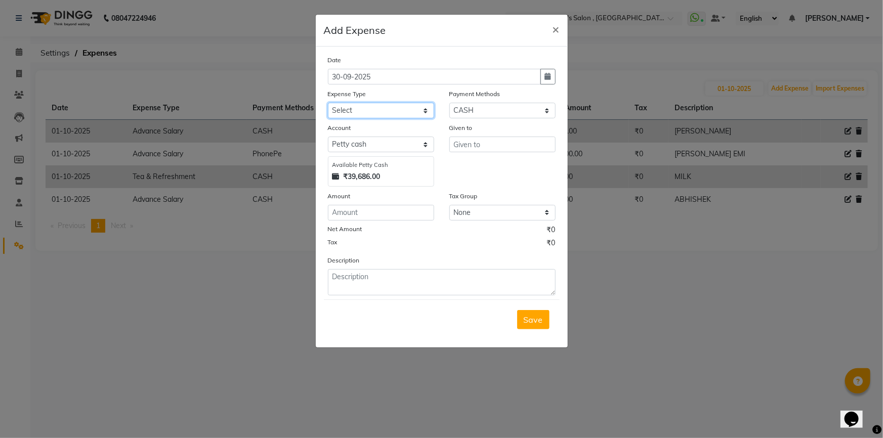
drag, startPoint x: 379, startPoint y: 107, endPoint x: 371, endPoint y: 115, distance: 11.4
click at [379, 107] on select "Select Advance Salary BANK TRANFAR Cash transfer to hub Client Snacks DISTRIBUT…" at bounding box center [381, 111] width 106 height 16
select select "11137"
click at [328, 103] on select "Select Advance Salary BANK TRANFAR Cash transfer to hub Client Snacks DISTRIBUT…" at bounding box center [381, 111] width 106 height 16
click at [469, 144] on input "text" at bounding box center [502, 145] width 106 height 16
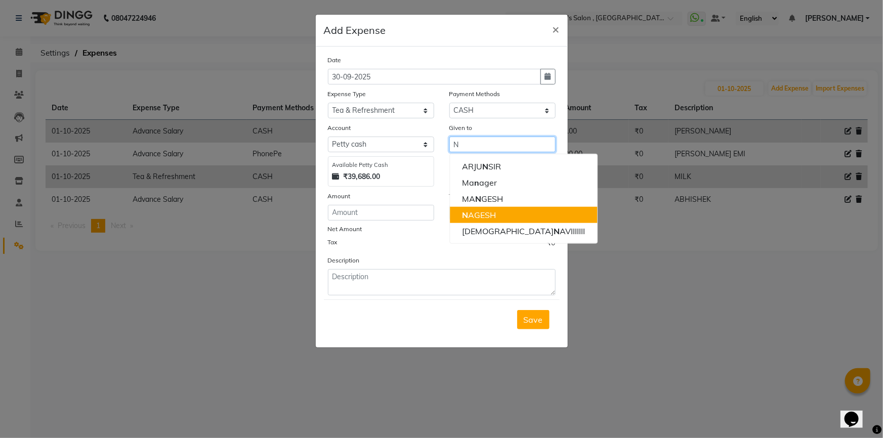
click at [480, 218] on ngb-highlight "N AGESH" at bounding box center [479, 215] width 34 height 10
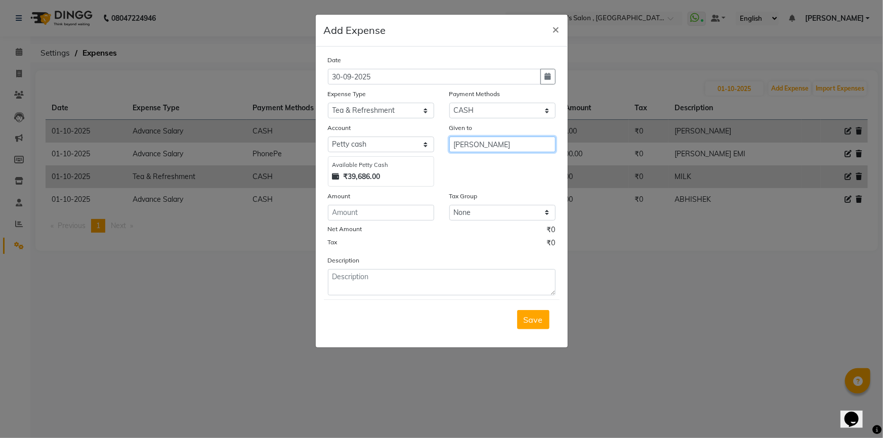
type input "[PERSON_NAME]"
click at [393, 211] on input "number" at bounding box center [381, 213] width 106 height 16
type input "90"
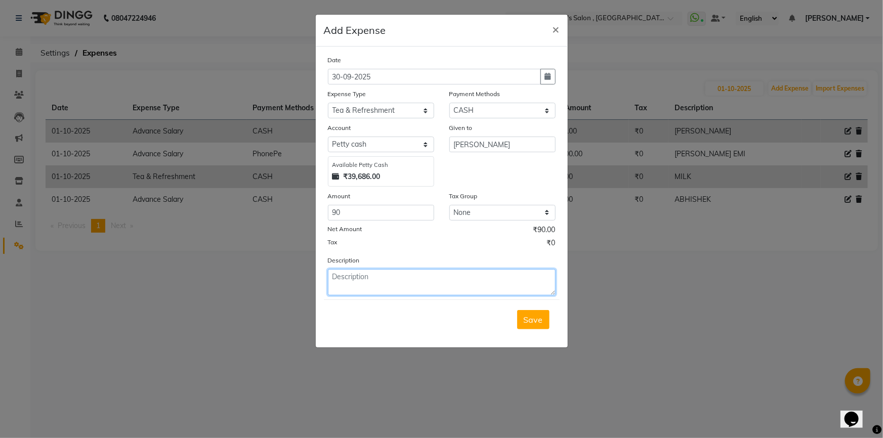
drag, startPoint x: 407, startPoint y: 281, endPoint x: 401, endPoint y: 278, distance: 6.1
click at [406, 281] on textarea at bounding box center [442, 282] width 228 height 26
type textarea "MILK TEA POWDER"
click at [531, 324] on span "Save" at bounding box center [533, 320] width 19 height 10
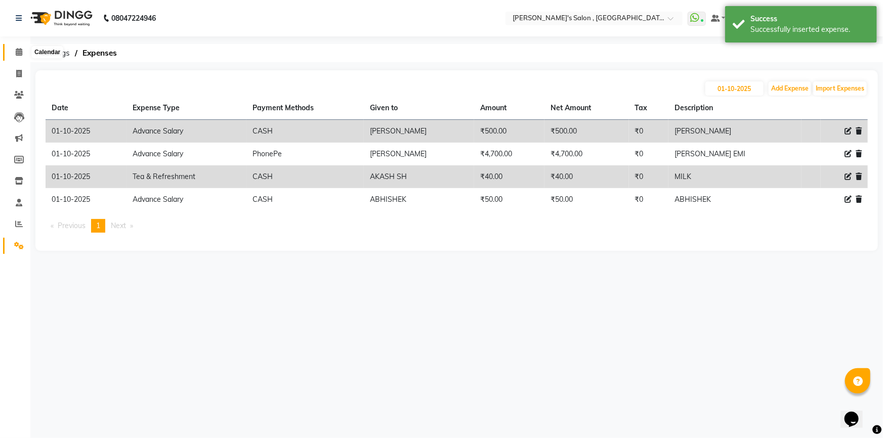
click at [17, 55] on icon at bounding box center [19, 52] width 7 height 8
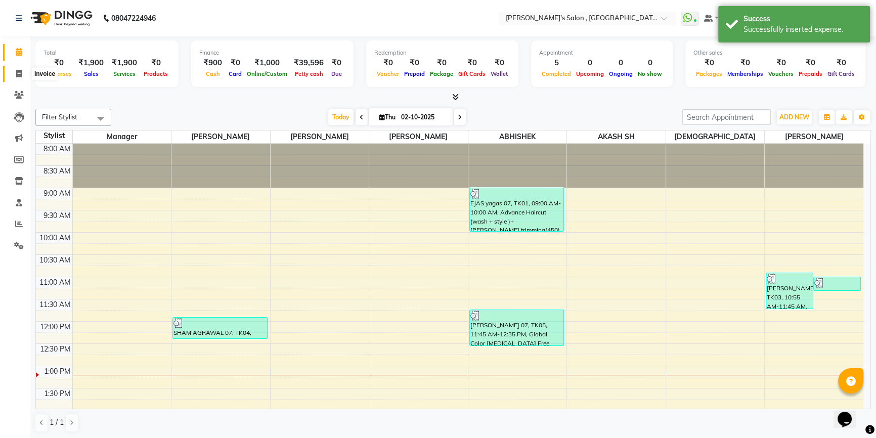
click at [14, 75] on span at bounding box center [19, 74] width 18 height 12
select select "7416"
select select "service"
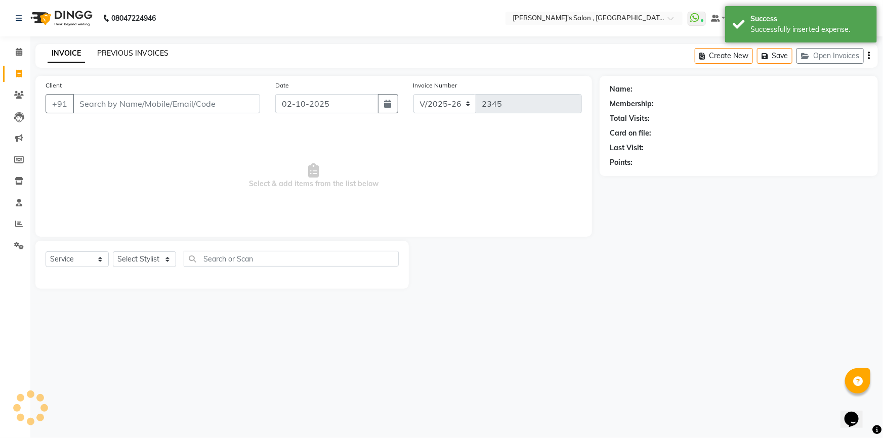
click at [147, 49] on link "PREVIOUS INVOICES" at bounding box center [132, 53] width 71 height 9
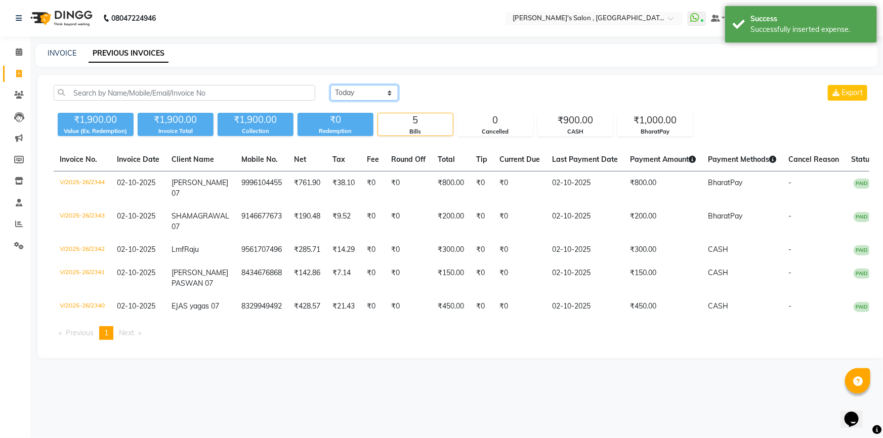
click at [378, 95] on select "[DATE] [DATE] Custom Range" at bounding box center [364, 93] width 68 height 16
click at [330, 85] on select "[DATE] [DATE] Custom Range" at bounding box center [364, 93] width 68 height 16
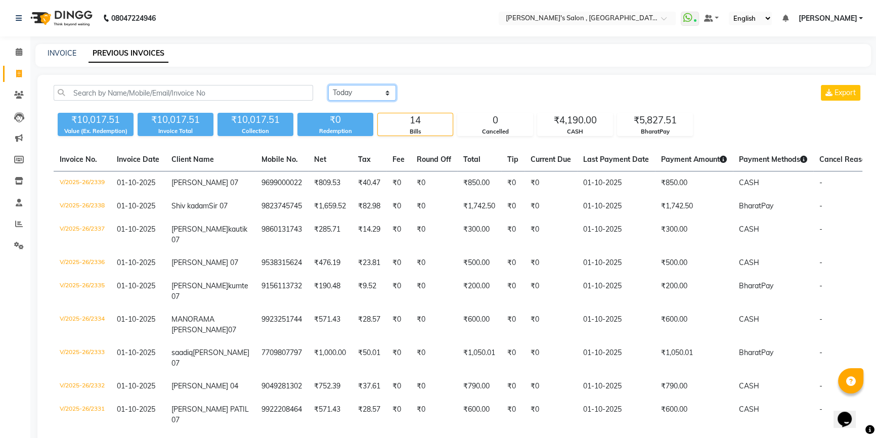
click at [370, 98] on select "[DATE] [DATE] Custom Range" at bounding box center [362, 93] width 68 height 16
select select "[DATE]"
click at [328, 85] on select "[DATE] [DATE] Custom Range" at bounding box center [362, 93] width 68 height 16
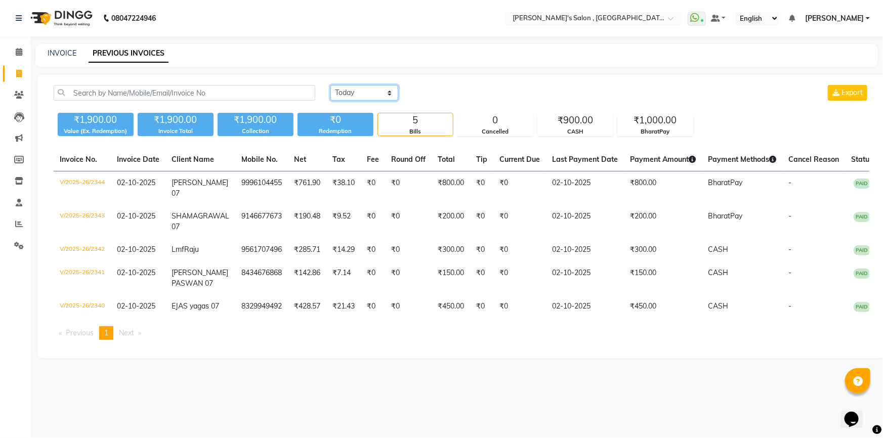
click at [362, 91] on select "[DATE] [DATE] Custom Range" at bounding box center [364, 93] width 68 height 16
drag, startPoint x: 23, startPoint y: 53, endPoint x: 25, endPoint y: 59, distance: 6.1
click at [23, 53] on span at bounding box center [19, 53] width 18 height 12
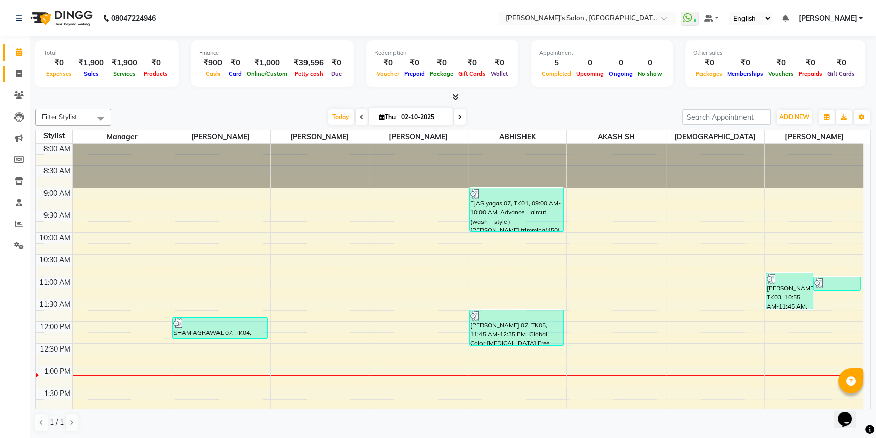
click at [11, 80] on link "Invoice" at bounding box center [15, 74] width 24 height 17
select select "service"
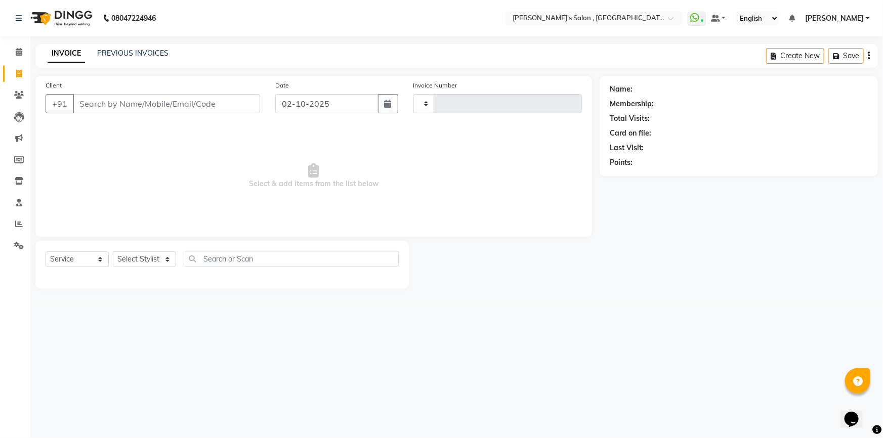
type input "2345"
select select "7416"
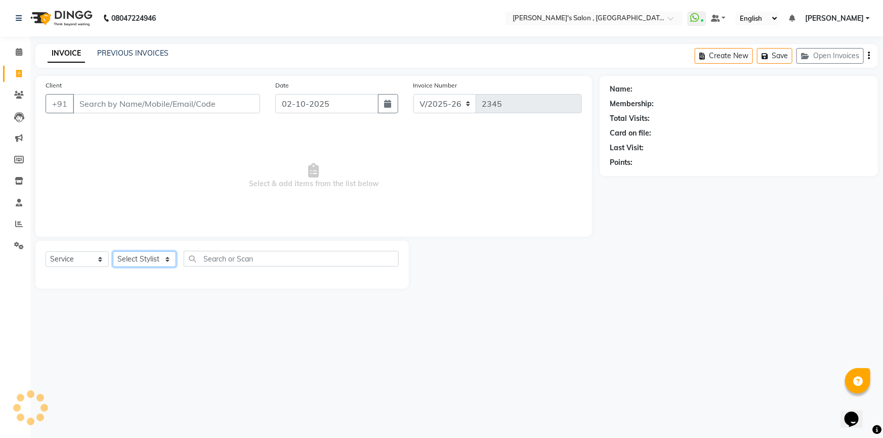
click at [140, 258] on select "Select Stylist" at bounding box center [144, 259] width 63 height 16
select select "67371"
click at [113, 251] on select "Select Stylist ABHISHEK AKASH SH ARJUN SIR Manager [PERSON_NAME] [PERSON_NAME] …" at bounding box center [144, 259] width 63 height 16
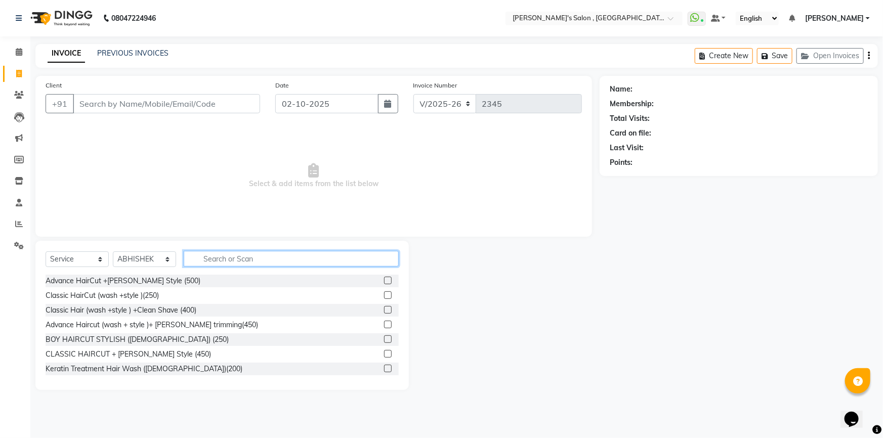
click at [227, 260] on input "text" at bounding box center [291, 259] width 215 height 16
click at [106, 274] on div "Select Service Product Membership Package Voucher Prepaid Gift Card Select Styl…" at bounding box center [222, 263] width 353 height 24
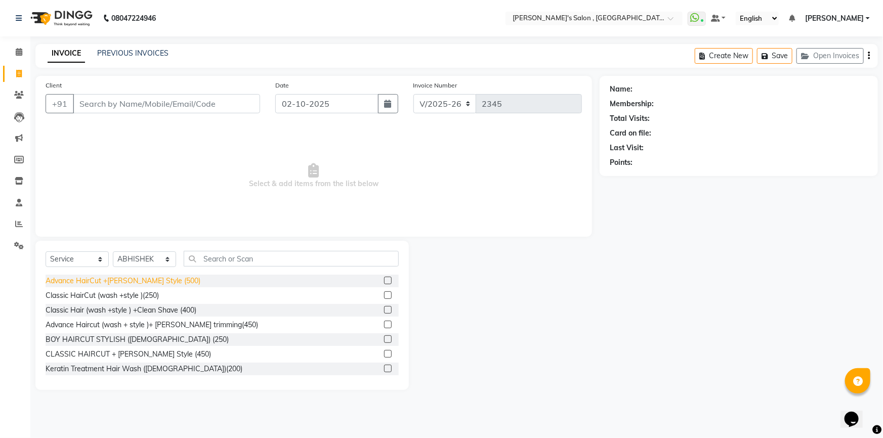
click at [107, 280] on div "Advance HairCut +[PERSON_NAME] Style (500)" at bounding box center [123, 281] width 155 height 11
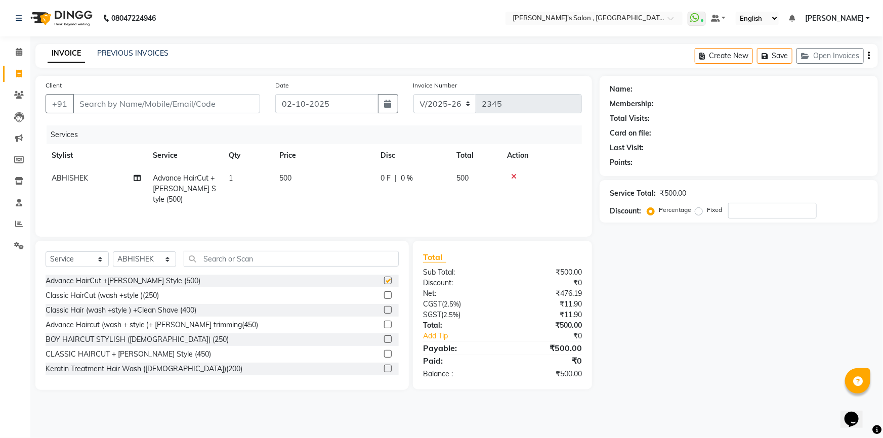
checkbox input "false"
click at [205, 263] on input "text" at bounding box center [291, 259] width 215 height 16
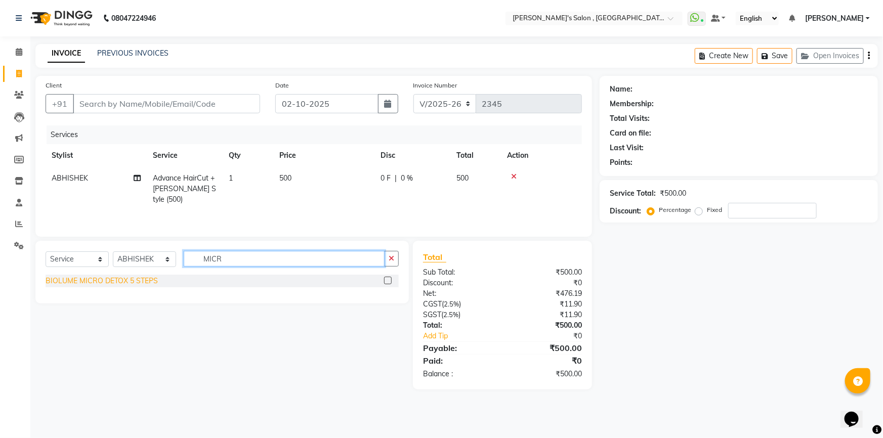
type input "MICR"
click at [125, 281] on div "BIOLUME MICRO DETOX 5 STEPS" at bounding box center [102, 281] width 112 height 11
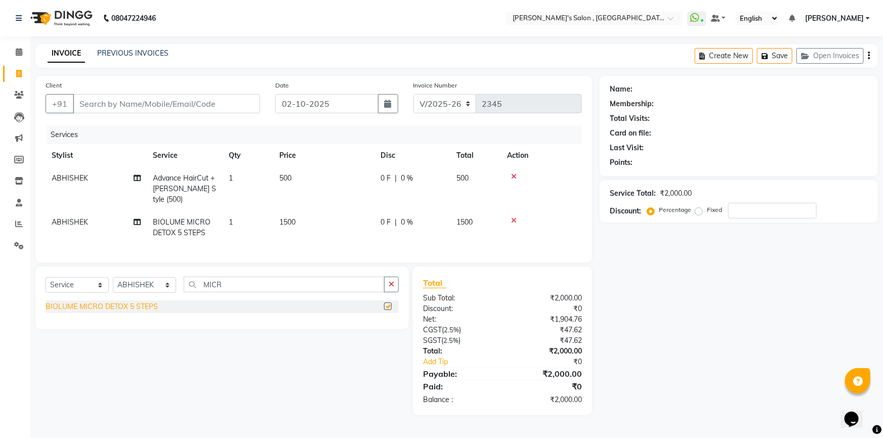
checkbox input "false"
click at [135, 108] on input "Client" at bounding box center [166, 103] width 187 height 19
click at [288, 218] on span "1500" at bounding box center [287, 222] width 16 height 9
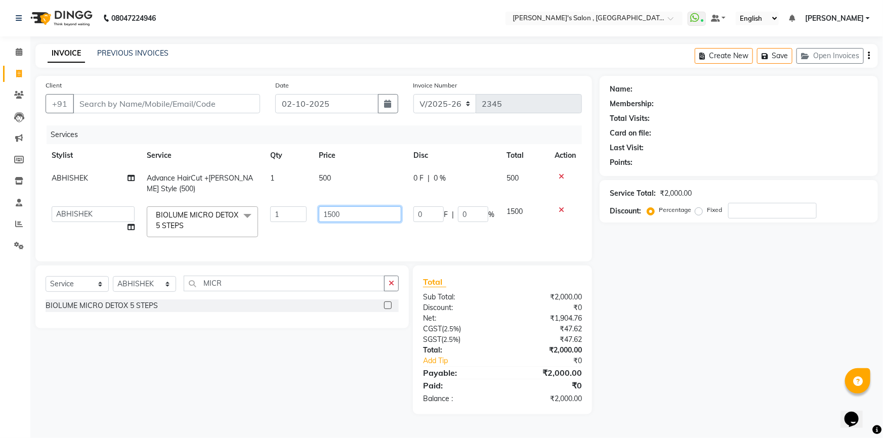
click at [332, 211] on input "1500" at bounding box center [360, 214] width 82 height 16
type input "1800"
click at [641, 290] on div "Name: Membership: Total Visits: Card on file: Last Visit: Points: Service Total…" at bounding box center [742, 245] width 286 height 338
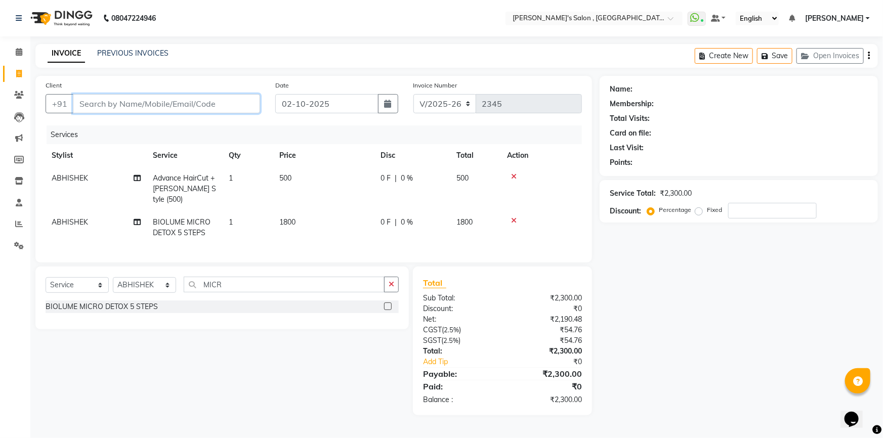
click at [122, 104] on input "Client" at bounding box center [166, 103] width 187 height 19
click at [514, 173] on icon at bounding box center [514, 176] width 6 height 7
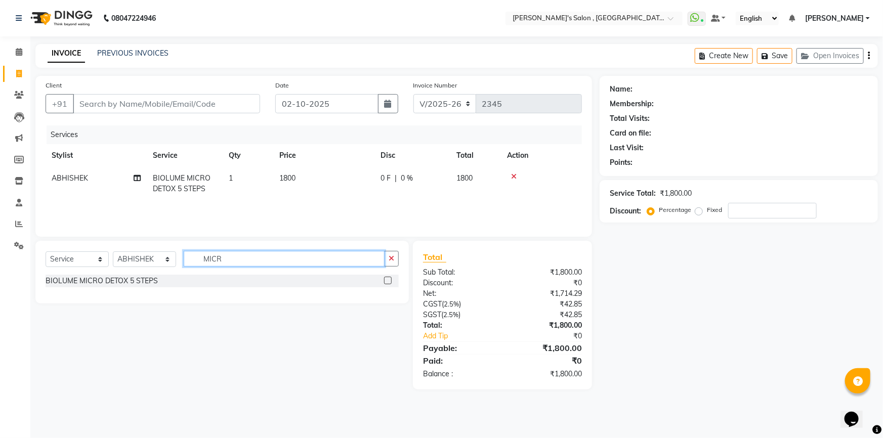
click at [242, 265] on input "MICR" at bounding box center [284, 259] width 201 height 16
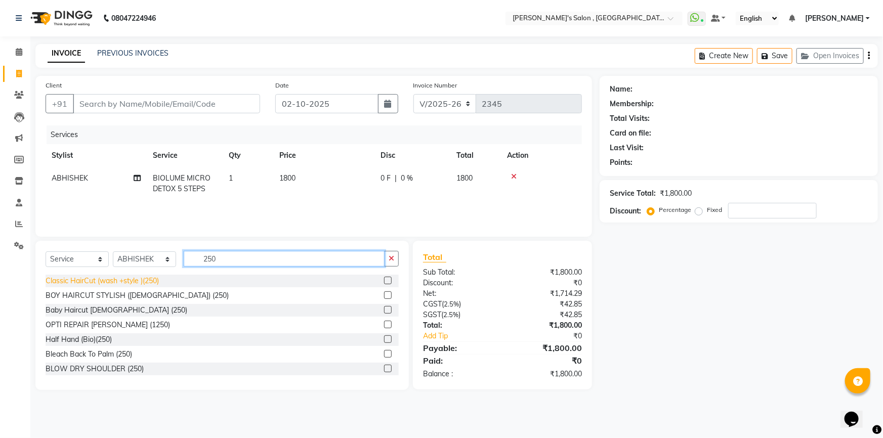
type input "250"
click at [67, 282] on div "Classic HairCut (wash +style )(250)" at bounding box center [102, 281] width 113 height 11
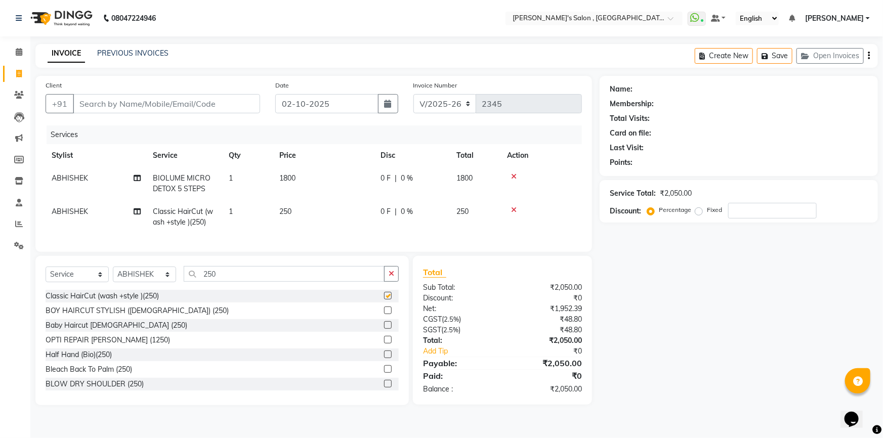
checkbox input "false"
click at [246, 281] on input "250" at bounding box center [284, 274] width 201 height 16
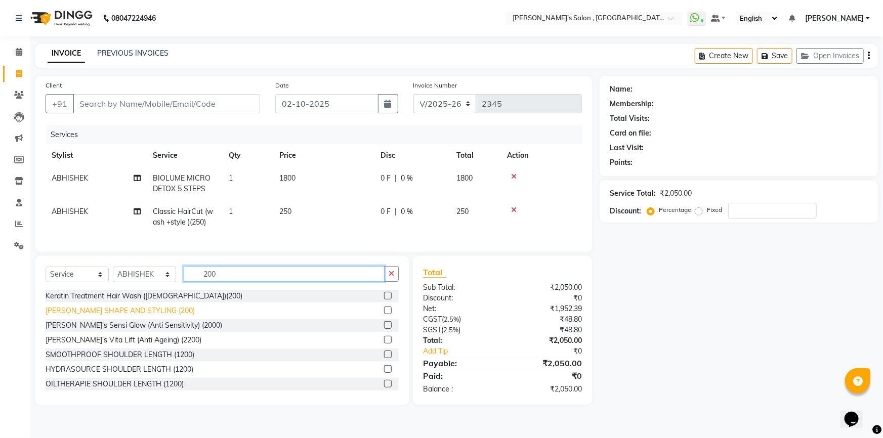
type input "200"
click at [67, 316] on div "[PERSON_NAME] SHAPE AND STYLING (200)" at bounding box center [120, 311] width 149 height 11
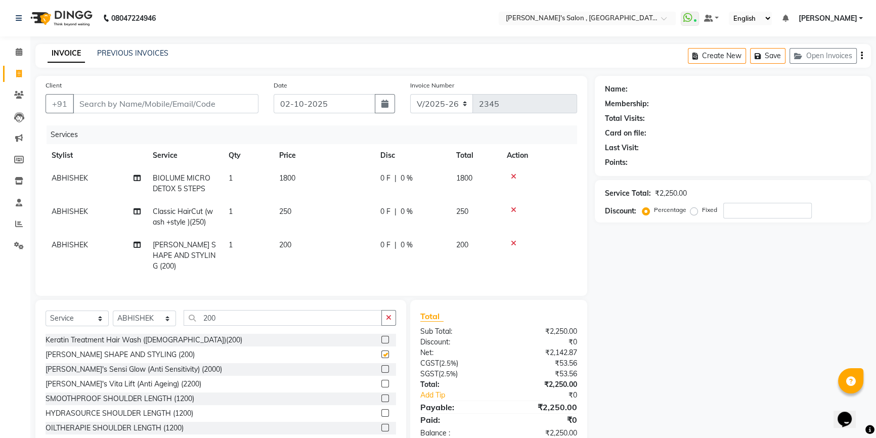
checkbox input "false"
click at [142, 103] on input "Client" at bounding box center [166, 103] width 186 height 19
type input "9"
type input "0"
click at [111, 106] on input "904980019" at bounding box center [140, 103] width 134 height 19
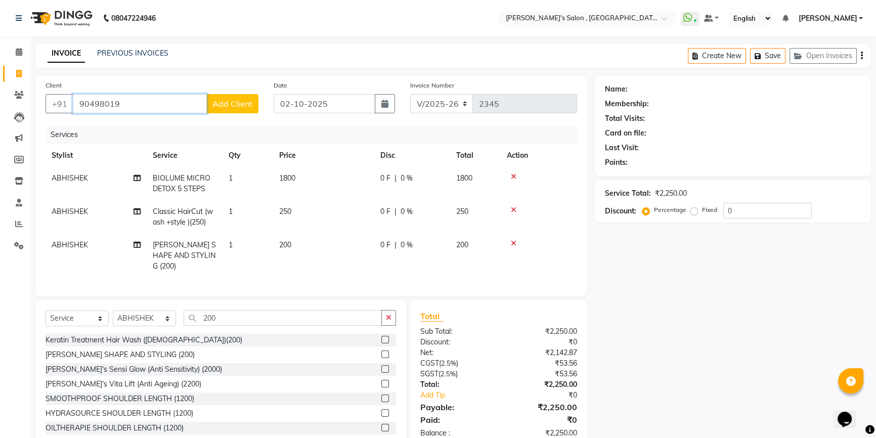
click at [136, 110] on input "90498019" at bounding box center [140, 103] width 134 height 19
click at [121, 109] on input "90498019" at bounding box center [140, 103] width 134 height 19
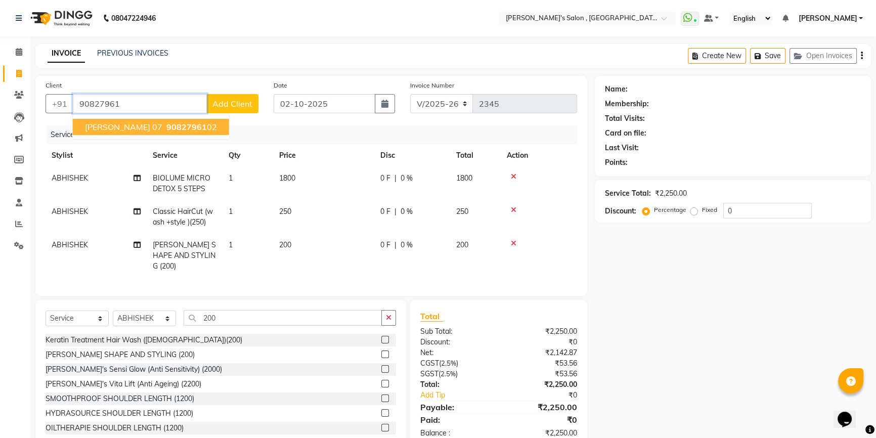
click at [147, 126] on span "[PERSON_NAME] 07" at bounding box center [123, 127] width 77 height 10
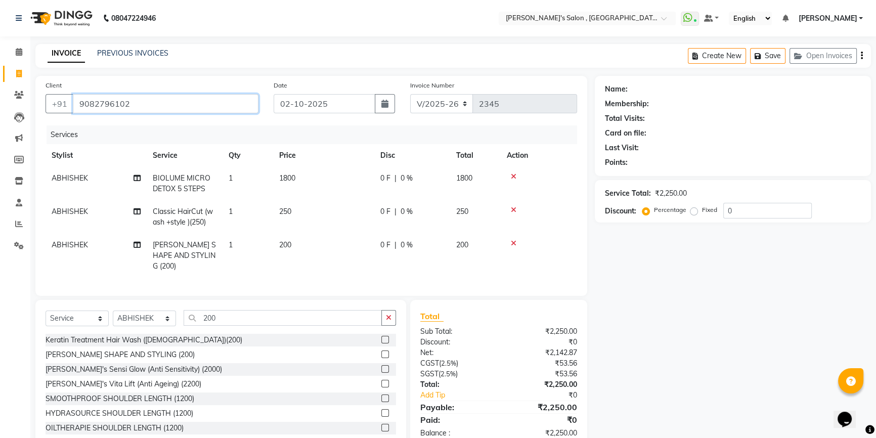
type input "9082796102"
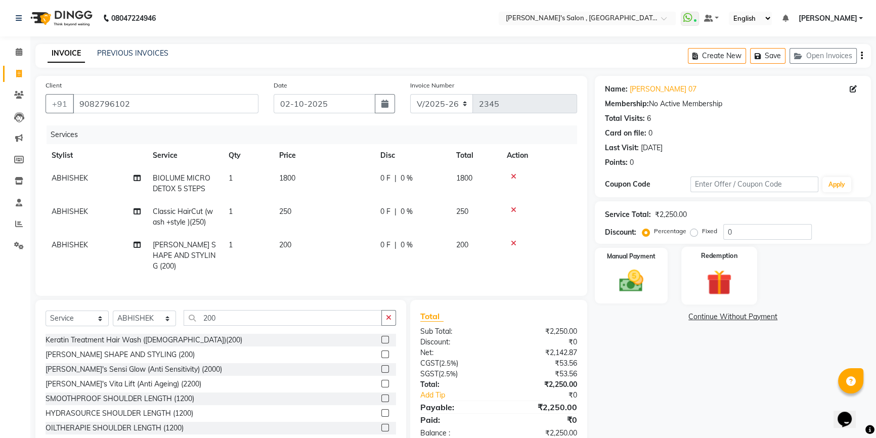
scroll to position [22, 0]
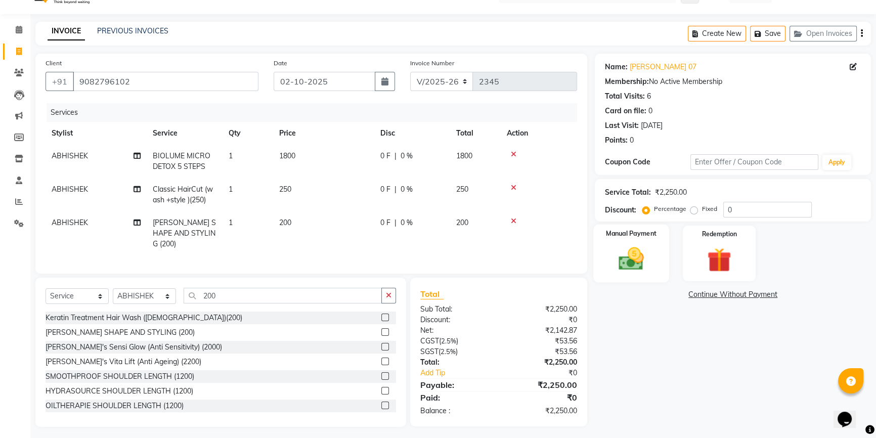
click at [622, 237] on label "Manual Payment" at bounding box center [631, 234] width 51 height 10
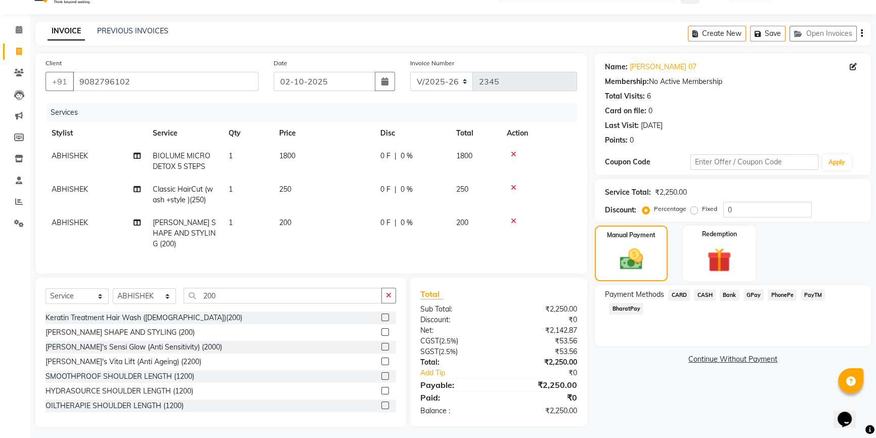
click at [699, 294] on span "CASH" at bounding box center [705, 295] width 22 height 12
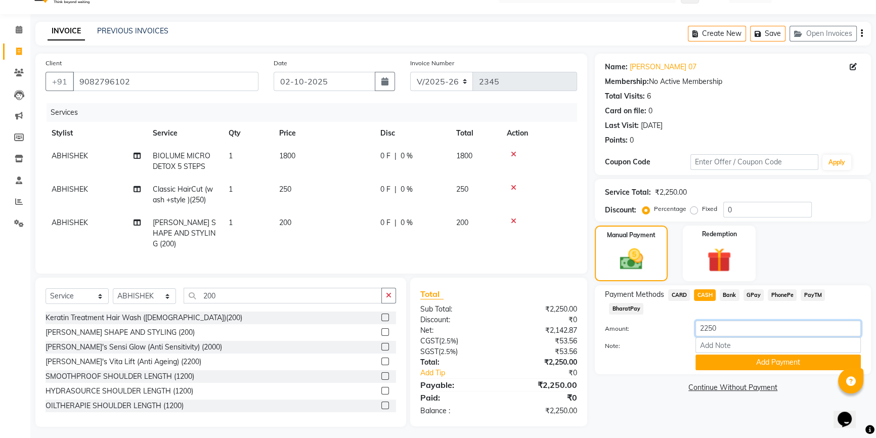
click at [715, 322] on input "2250" at bounding box center [778, 329] width 165 height 16
type input "2000"
click at [723, 362] on button "Add Payment" at bounding box center [778, 363] width 165 height 16
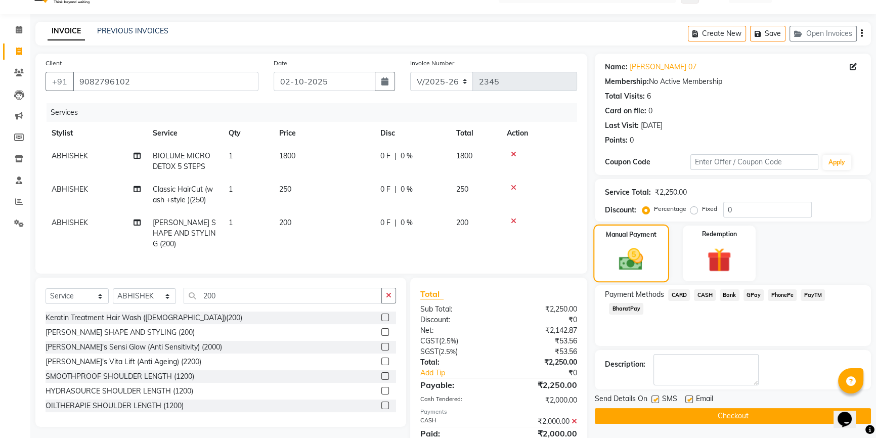
click at [631, 264] on img at bounding box center [631, 259] width 39 height 28
click at [635, 309] on span "BharatPay" at bounding box center [626, 309] width 34 height 12
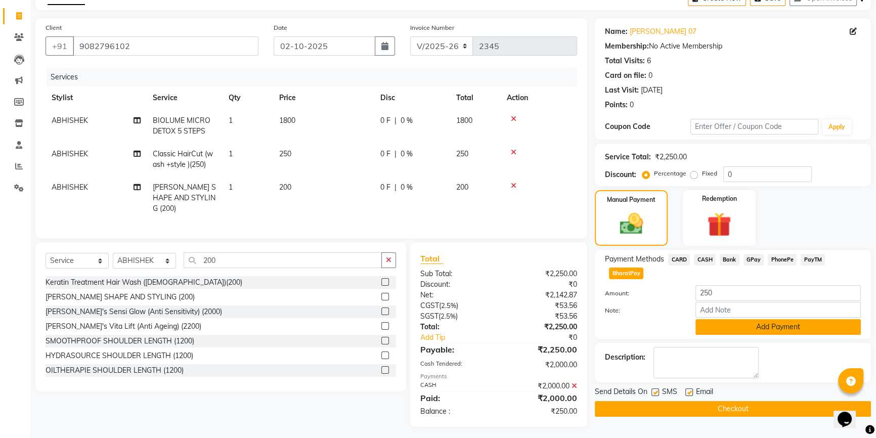
click at [728, 327] on button "Add Payment" at bounding box center [778, 327] width 165 height 16
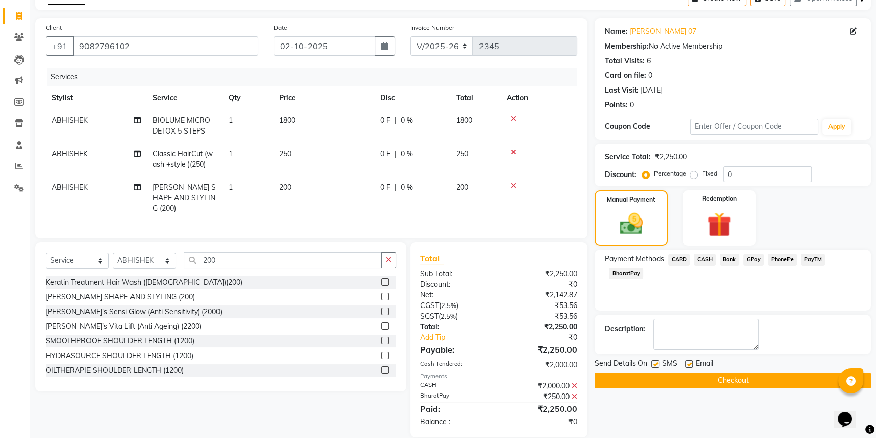
scroll to position [69, 0]
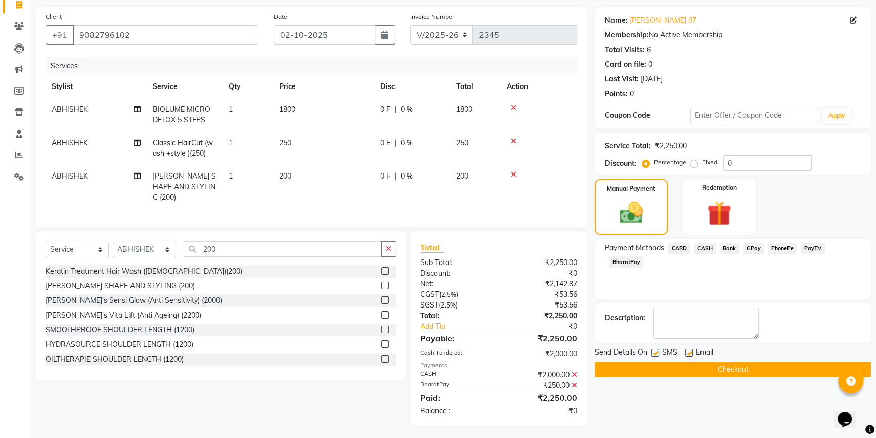
click at [759, 369] on button "Checkout" at bounding box center [733, 370] width 276 height 16
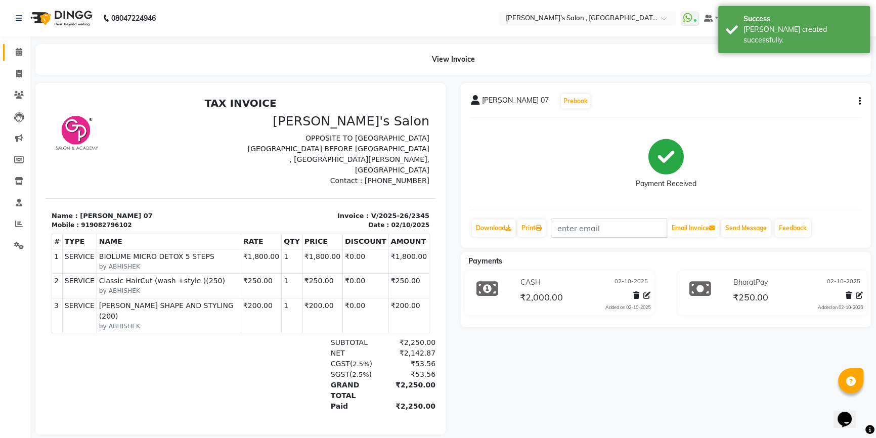
click at [18, 54] on icon at bounding box center [19, 52] width 7 height 8
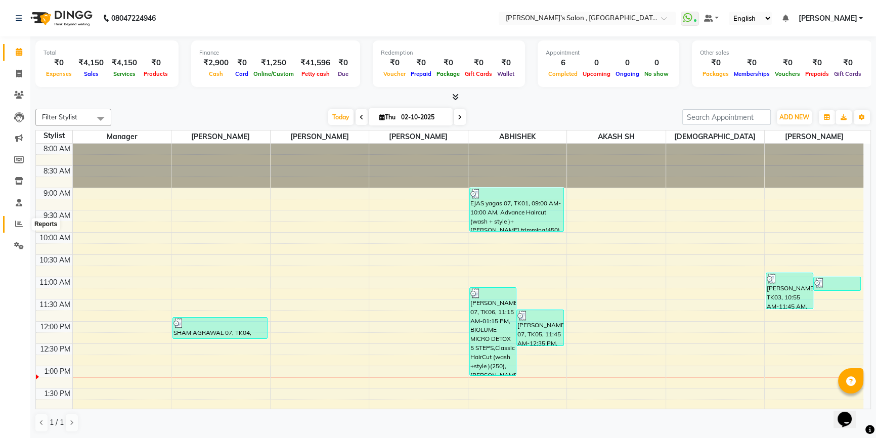
click at [20, 226] on icon at bounding box center [19, 224] width 8 height 8
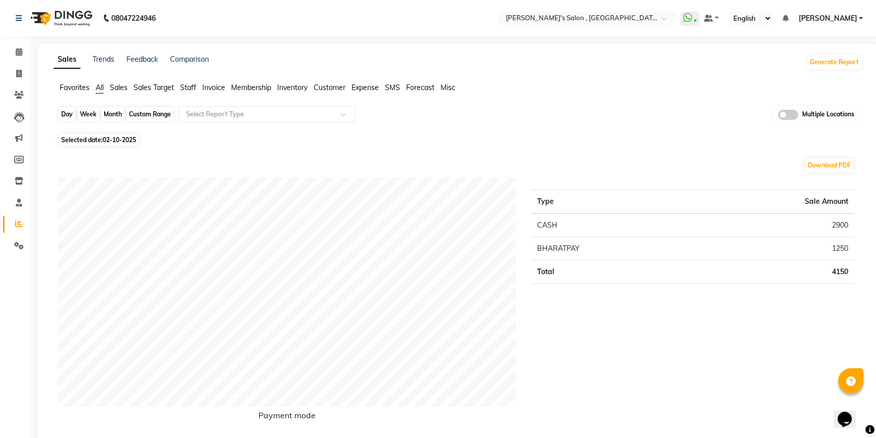
click at [67, 116] on div "Day" at bounding box center [67, 114] width 17 height 14
select select "10"
select select "2025"
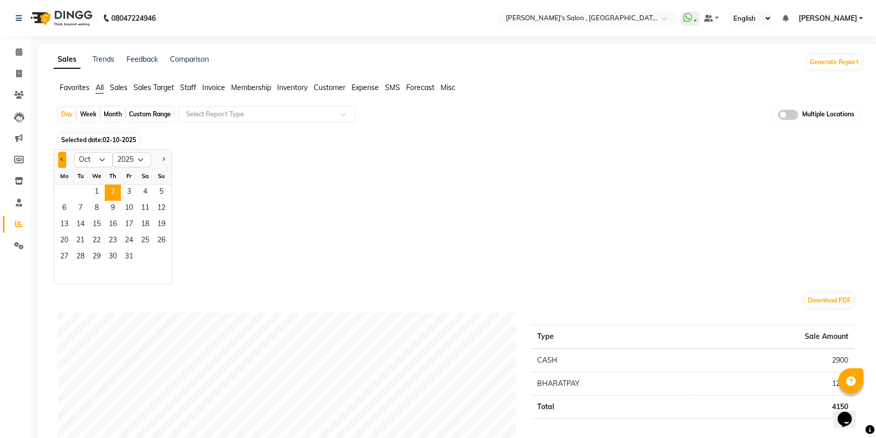
click at [59, 164] on button "Previous month" at bounding box center [62, 160] width 8 height 16
select select "9"
click at [87, 257] on span "30" at bounding box center [80, 257] width 16 height 16
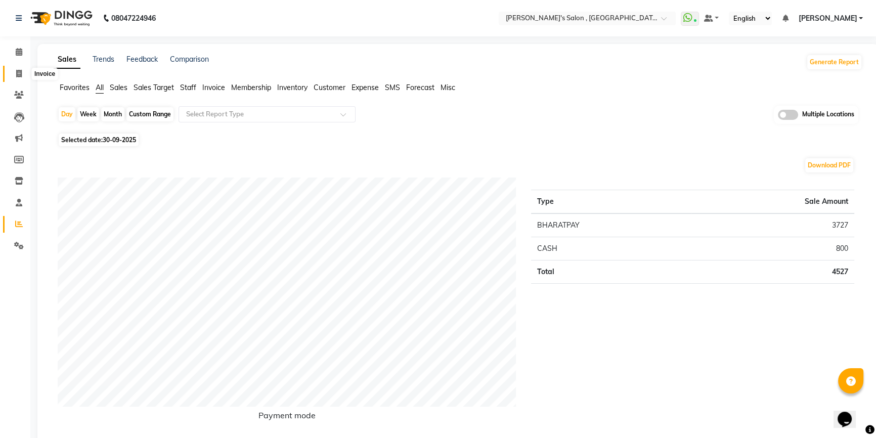
click at [12, 72] on span at bounding box center [19, 74] width 18 height 12
select select "7416"
select select "service"
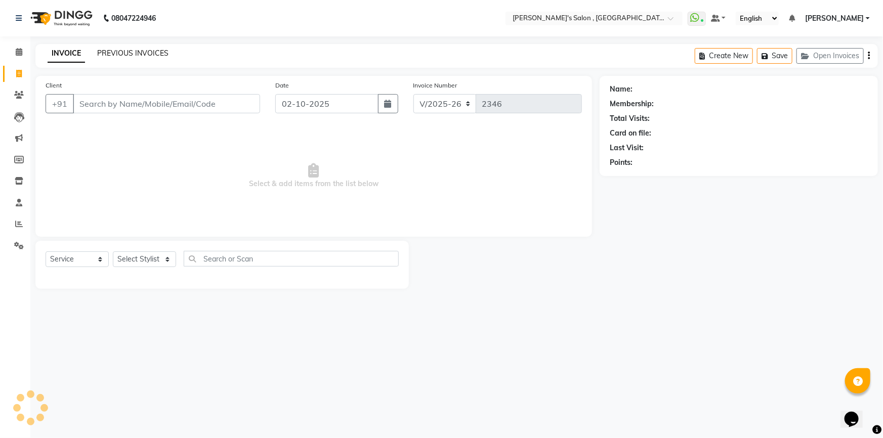
click at [151, 52] on link "PREVIOUS INVOICES" at bounding box center [132, 53] width 71 height 9
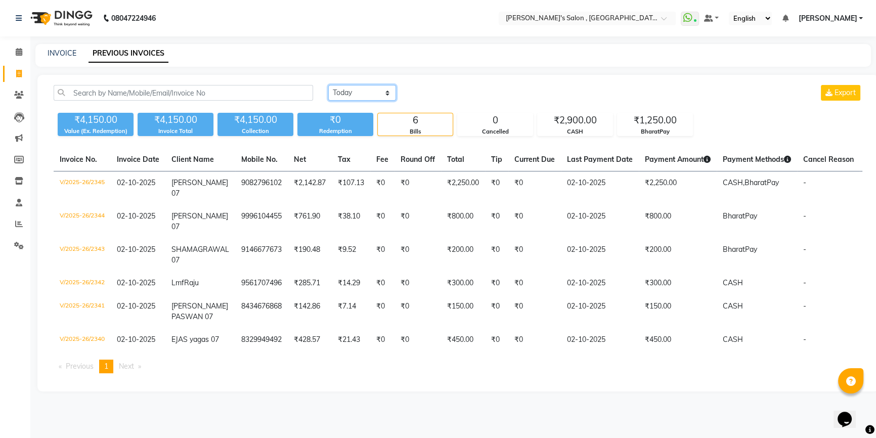
click at [368, 99] on select "[DATE] [DATE] Custom Range" at bounding box center [362, 93] width 68 height 16
select select "range"
click at [328, 85] on select "[DATE] [DATE] Custom Range" at bounding box center [362, 93] width 68 height 16
click at [452, 98] on input "02-10-2025" at bounding box center [444, 93] width 71 height 14
select select "10"
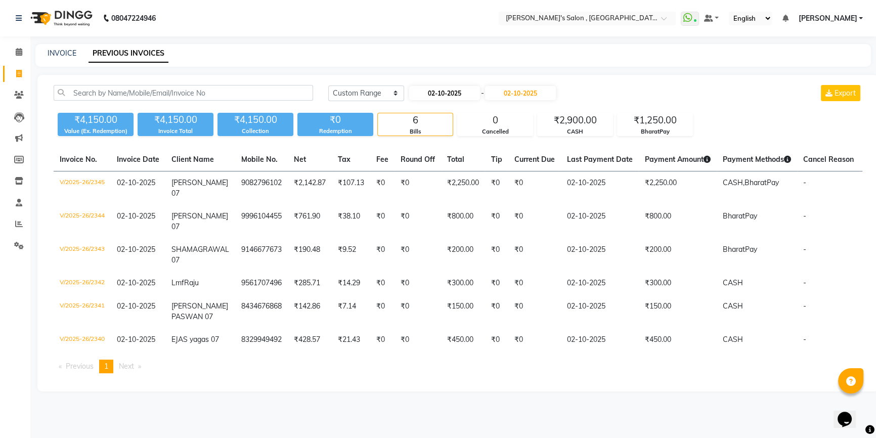
select select "2025"
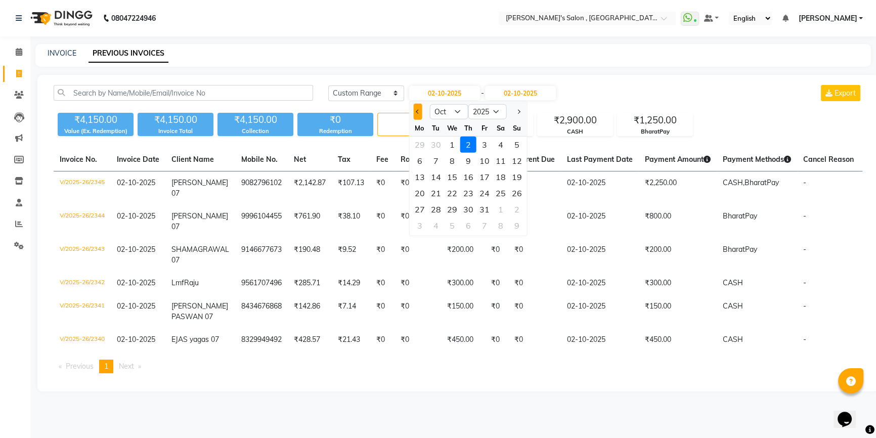
click at [416, 117] on button "Previous month" at bounding box center [418, 112] width 9 height 16
select select "9"
click at [432, 212] on div "30" at bounding box center [436, 209] width 16 height 16
type input "30-09-2025"
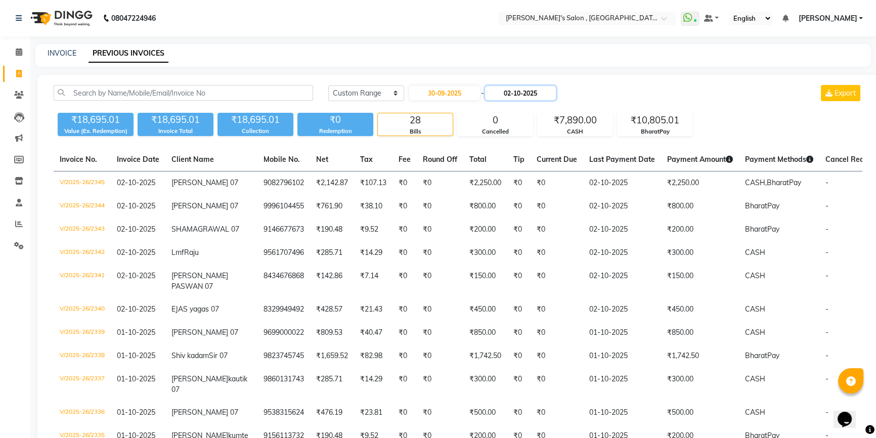
click at [520, 96] on input "02-10-2025" at bounding box center [520, 93] width 71 height 14
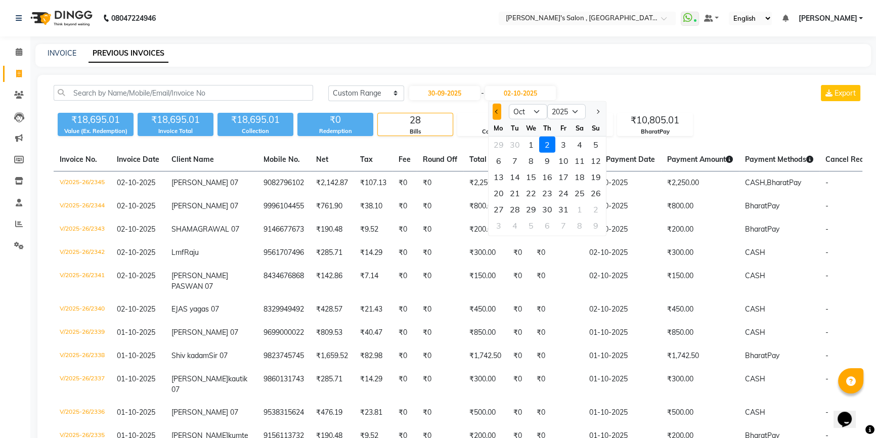
click at [499, 113] on button "Previous month" at bounding box center [497, 112] width 9 height 16
select select "9"
click at [515, 207] on div "30" at bounding box center [515, 209] width 16 height 16
type input "30-09-2025"
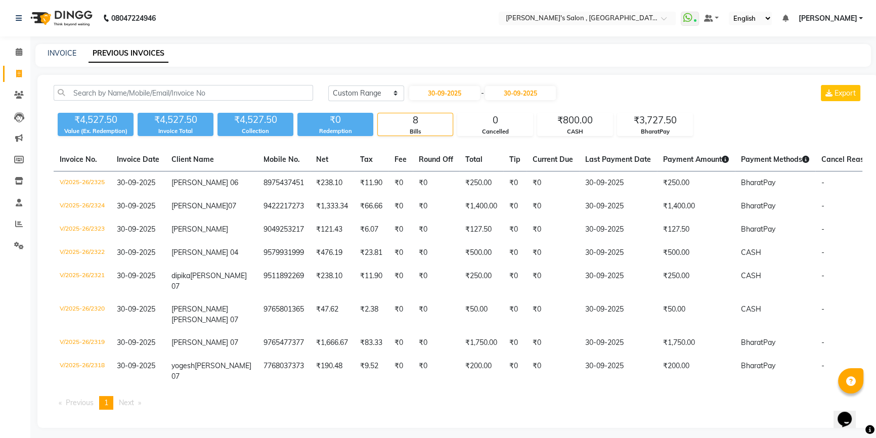
click at [659, 137] on div "[DATE] [DATE] Custom Range [DATE] - [DATE] Export ₹4,527.50 Value (Ex. Redempti…" at bounding box center [457, 251] width 841 height 353
click at [661, 129] on div "BharatPay" at bounding box center [655, 131] width 75 height 9
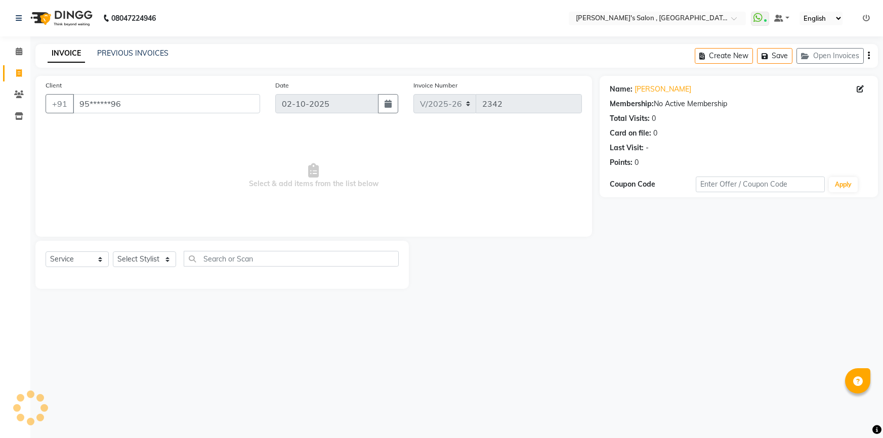
select select "7416"
select select "service"
click at [16, 52] on icon at bounding box center [19, 52] width 7 height 8
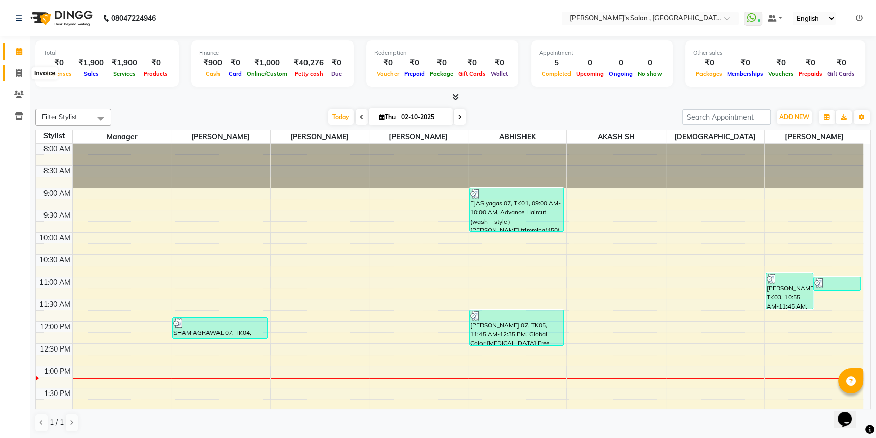
click at [18, 71] on icon at bounding box center [19, 73] width 6 height 8
select select "7416"
select select "service"
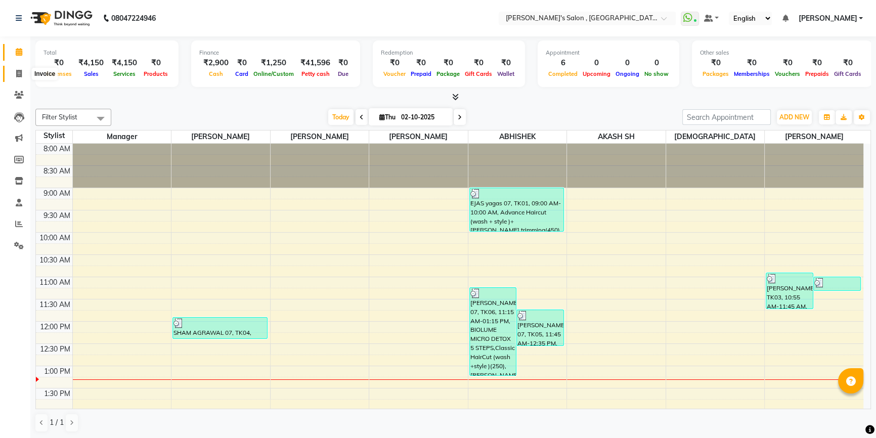
click at [12, 76] on span at bounding box center [19, 74] width 18 height 12
select select "service"
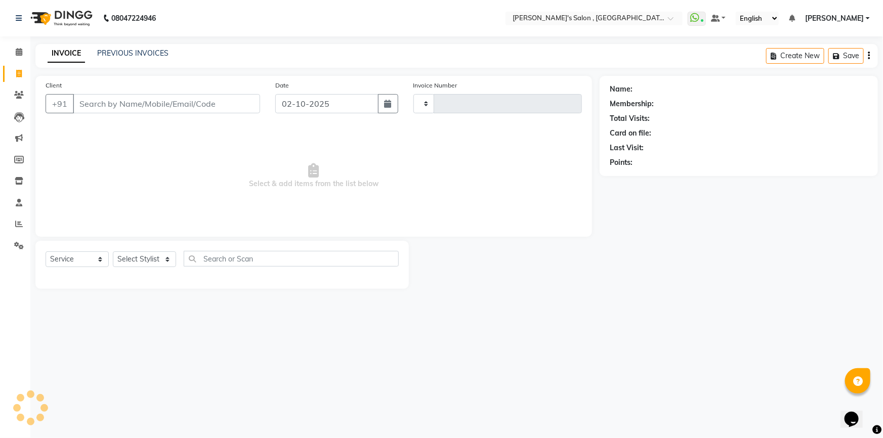
type input "2346"
select select "7416"
click at [148, 263] on select "Select Stylist" at bounding box center [144, 259] width 63 height 16
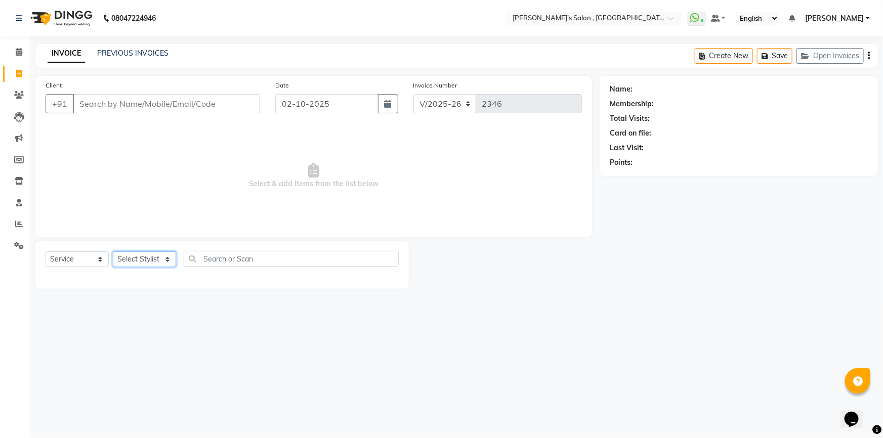
select select "79873"
click at [113, 251] on select "Select Stylist ABHISHEK AKASH SH ARJUN SIR Manager [PERSON_NAME] [PERSON_NAME] …" at bounding box center [144, 259] width 63 height 16
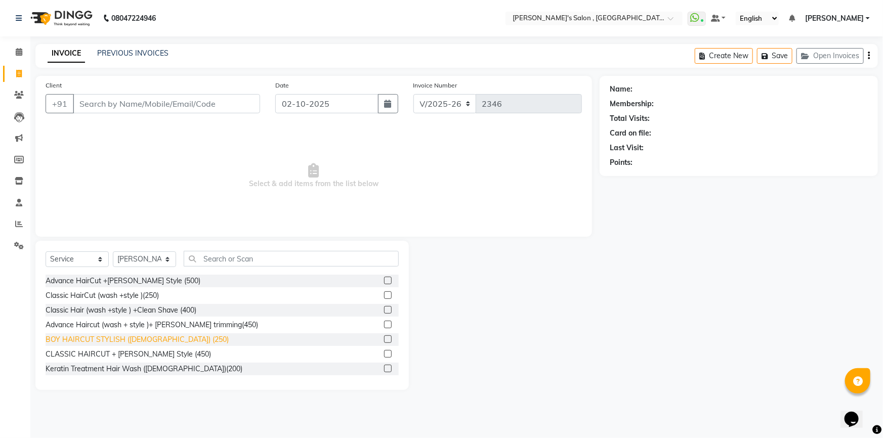
click at [114, 342] on div "BOY HAIRCUT STYLISH ([DEMOGRAPHIC_DATA]) (250)" at bounding box center [137, 339] width 183 height 11
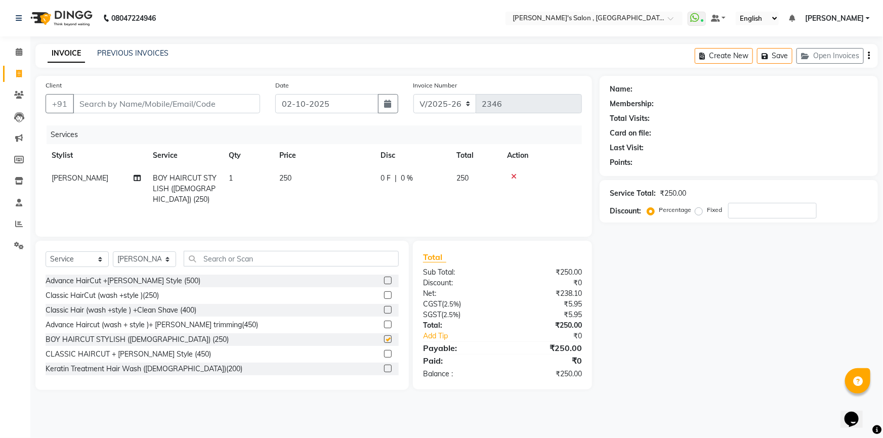
checkbox input "false"
click at [152, 260] on select "Select Stylist ABHISHEK AKASH SH ARJUN SIR Manager [PERSON_NAME] [PERSON_NAME] …" at bounding box center [144, 259] width 63 height 16
click at [113, 251] on select "Select Stylist ABHISHEK AKASH SH ARJUN SIR Manager [PERSON_NAME] [PERSON_NAME] …" at bounding box center [144, 259] width 63 height 16
click at [150, 263] on select "Select Stylist ABHISHEK AKASH SH ARJUN SIR Manager [PERSON_NAME] [PERSON_NAME] …" at bounding box center [144, 259] width 63 height 16
select select "64901"
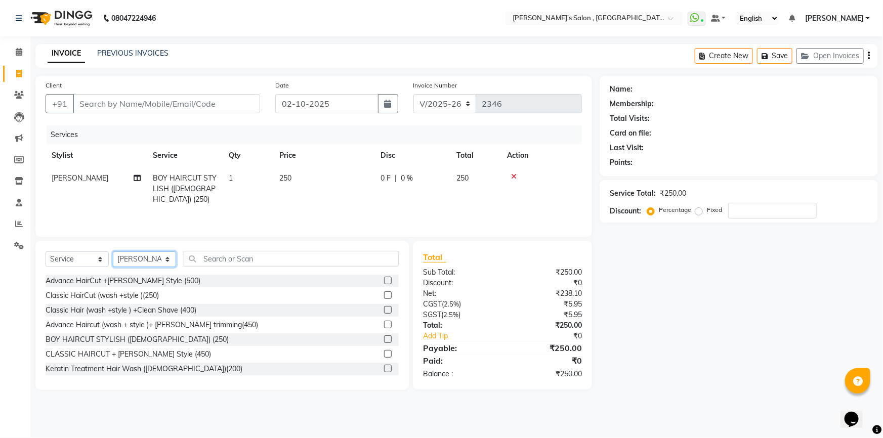
click at [113, 251] on select "Select Stylist ABHISHEK AKASH SH ARJUN SIR Manager [PERSON_NAME] [PERSON_NAME] …" at bounding box center [144, 259] width 63 height 16
click at [252, 258] on input "text" at bounding box center [291, 259] width 215 height 16
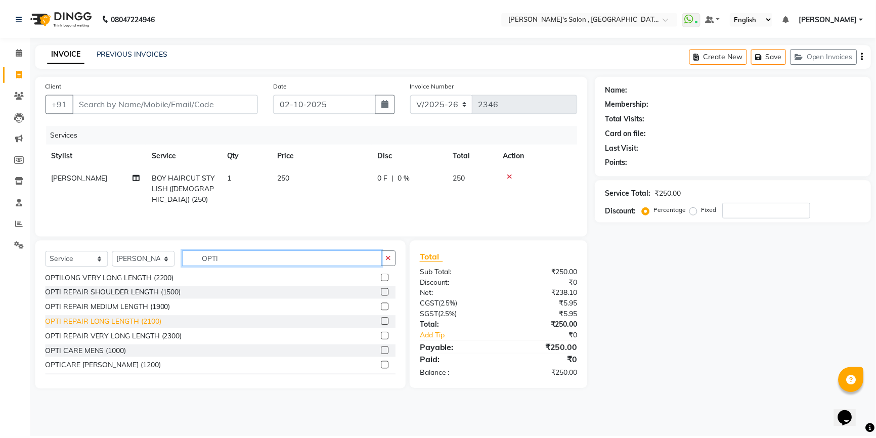
scroll to position [92, 0]
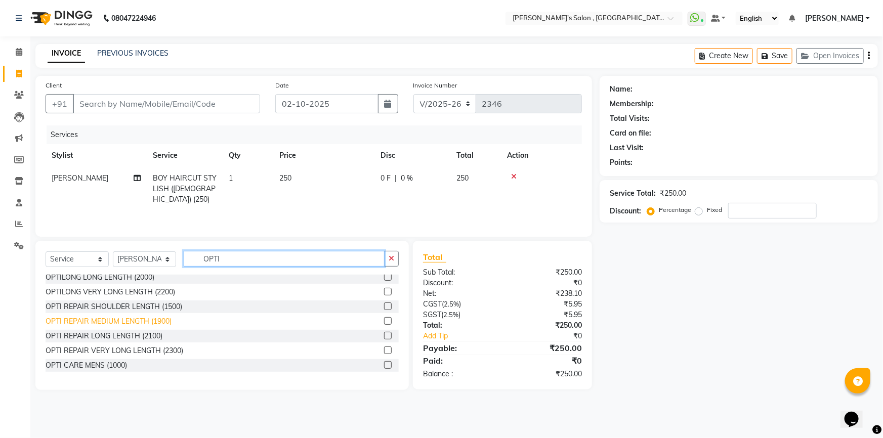
type input "OPTI"
click at [134, 323] on div "OPTI REPAIR MEDIUM LENGTH (1900)" at bounding box center [109, 321] width 126 height 11
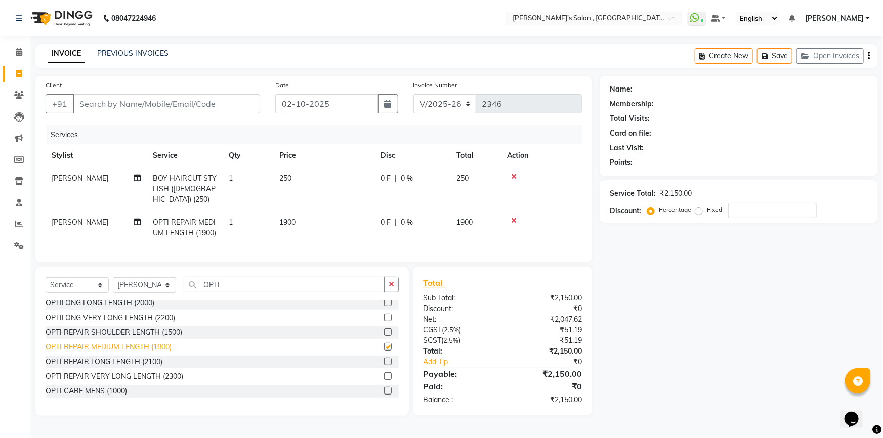
checkbox input "false"
click at [126, 103] on input "Client" at bounding box center [166, 103] width 187 height 19
type input "9"
type input "0"
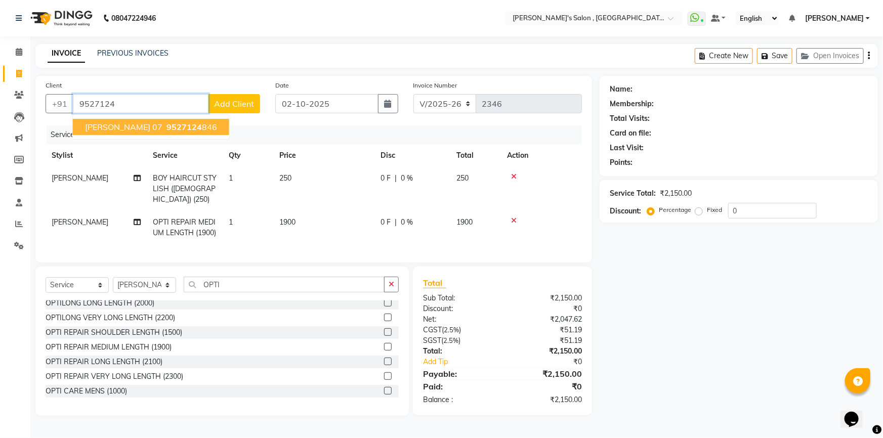
click at [122, 130] on span "sayli panchbhar 07" at bounding box center [123, 127] width 77 height 10
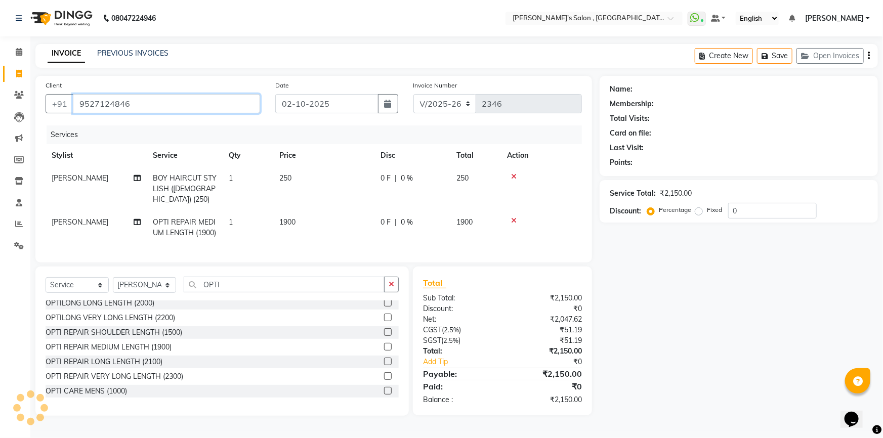
type input "9527124846"
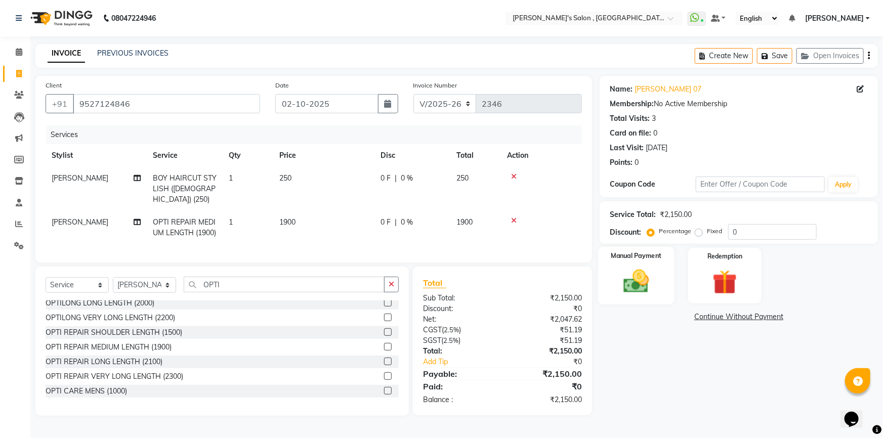
click at [648, 279] on img at bounding box center [636, 281] width 41 height 29
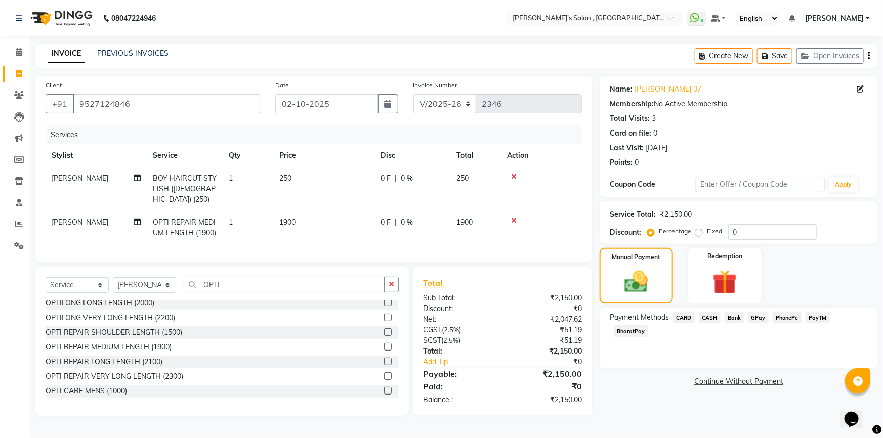
click at [648, 325] on span "BharatPay" at bounding box center [631, 331] width 34 height 12
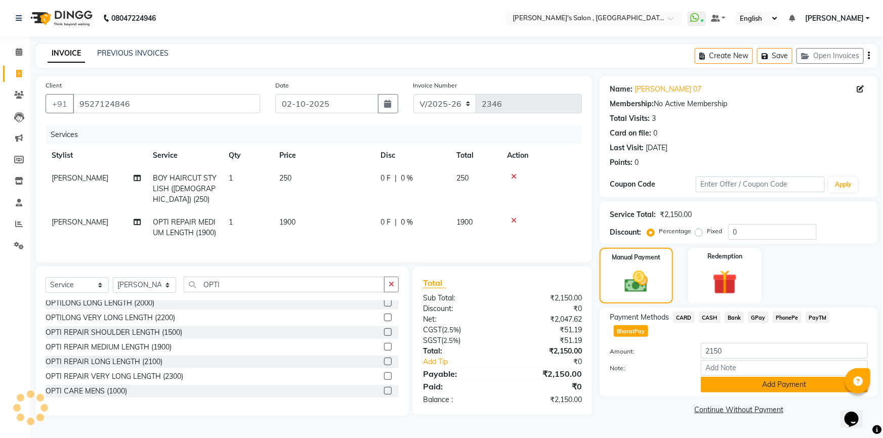
click at [789, 377] on button "Add Payment" at bounding box center [784, 385] width 167 height 16
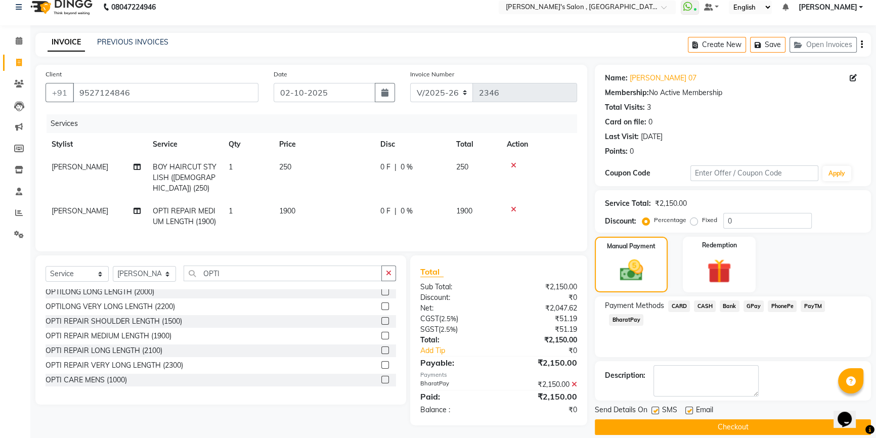
scroll to position [22, 0]
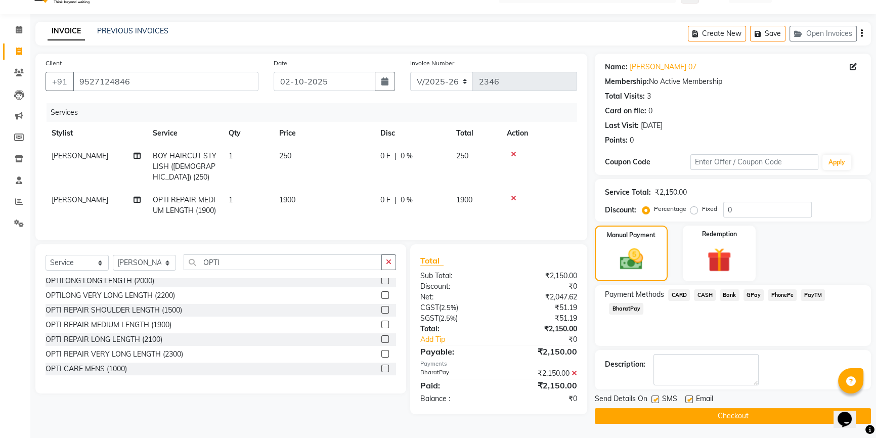
click at [755, 415] on button "Checkout" at bounding box center [733, 416] width 276 height 16
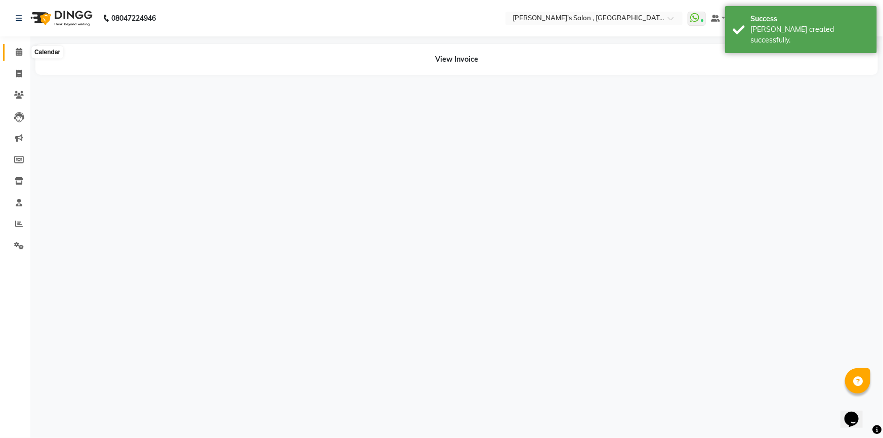
click at [16, 55] on icon at bounding box center [19, 52] width 7 height 8
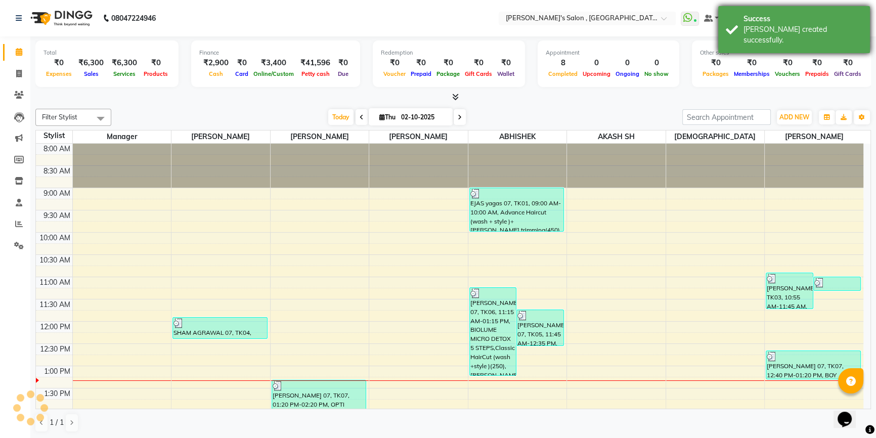
click at [771, 24] on div "[PERSON_NAME] created successfully." at bounding box center [803, 34] width 119 height 21
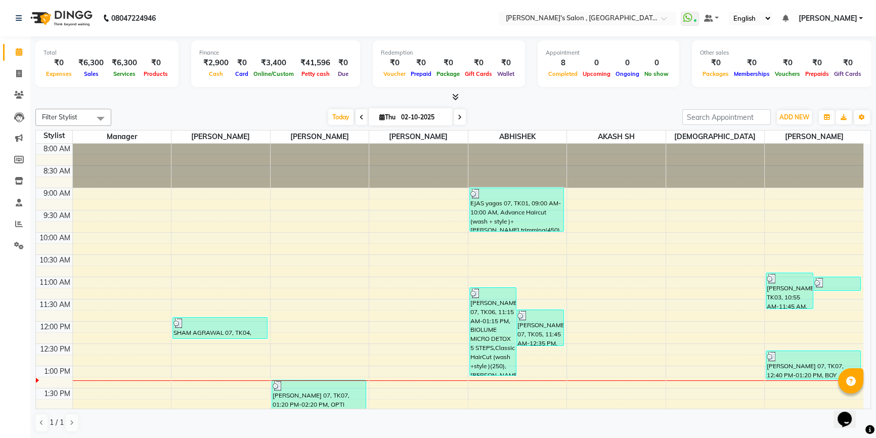
click at [838, 19] on span "[PERSON_NAME]" at bounding box center [827, 18] width 59 height 11
click at [830, 65] on link "Sign out" at bounding box center [811, 70] width 93 height 16
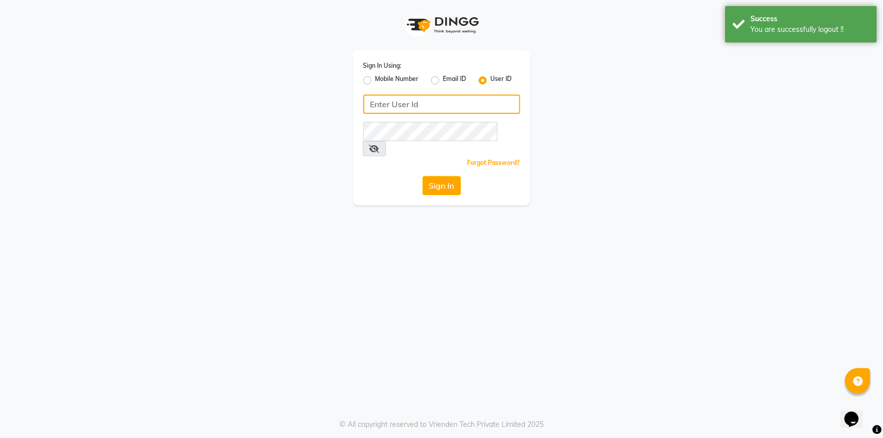
type input "7887369666"
click at [375, 81] on label "Mobile Number" at bounding box center [397, 80] width 44 height 12
click at [375, 81] on input "Mobile Number" at bounding box center [378, 77] width 7 height 7
radio input "true"
radio input "false"
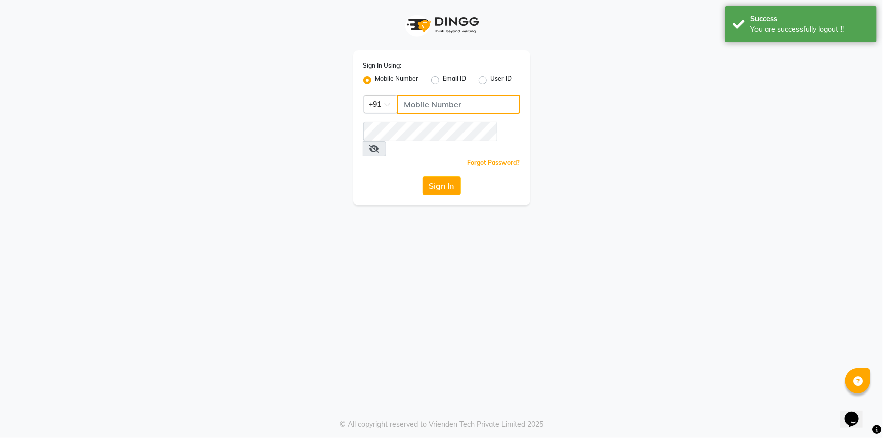
click at [412, 104] on input "Username" at bounding box center [458, 104] width 123 height 19
type input "7887369666"
click at [458, 176] on button "Sign In" at bounding box center [441, 185] width 38 height 19
